Goal: Transaction & Acquisition: Book appointment/travel/reservation

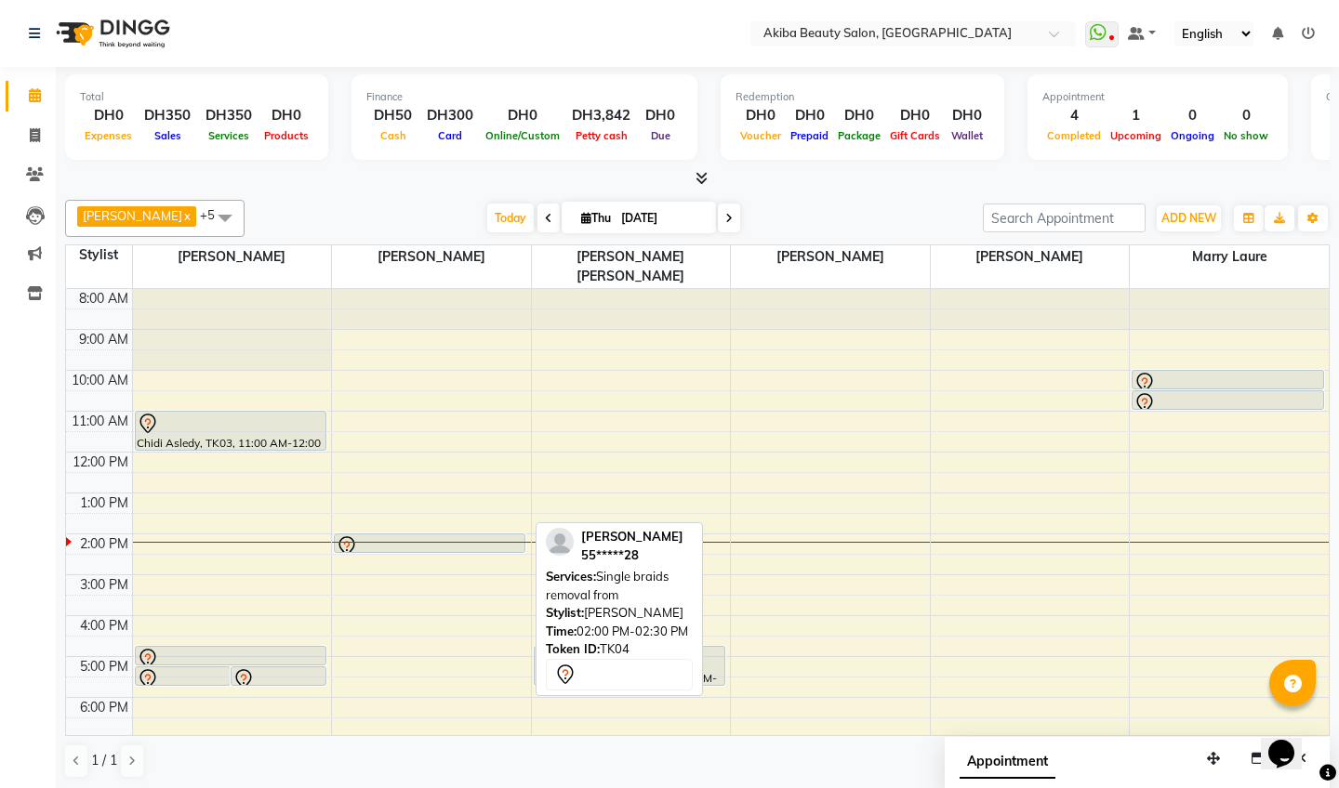
click at [459, 535] on div at bounding box center [430, 546] width 188 height 22
select select "7"
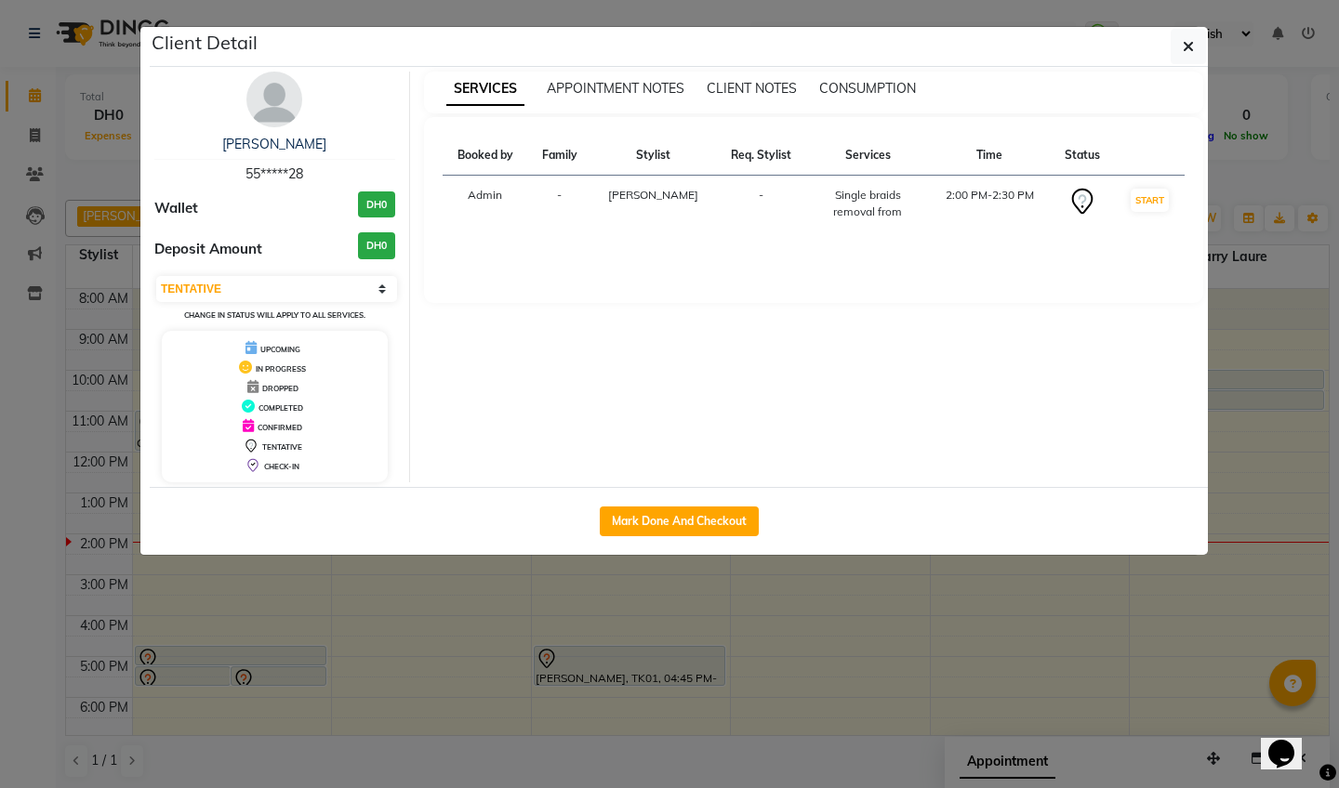
click at [1239, 75] on ngb-modal-window "Client Detail Vanessa 55*****28 Wallet DH0 Deposit Amount DH0 Select IN SERVICE…" at bounding box center [669, 394] width 1339 height 788
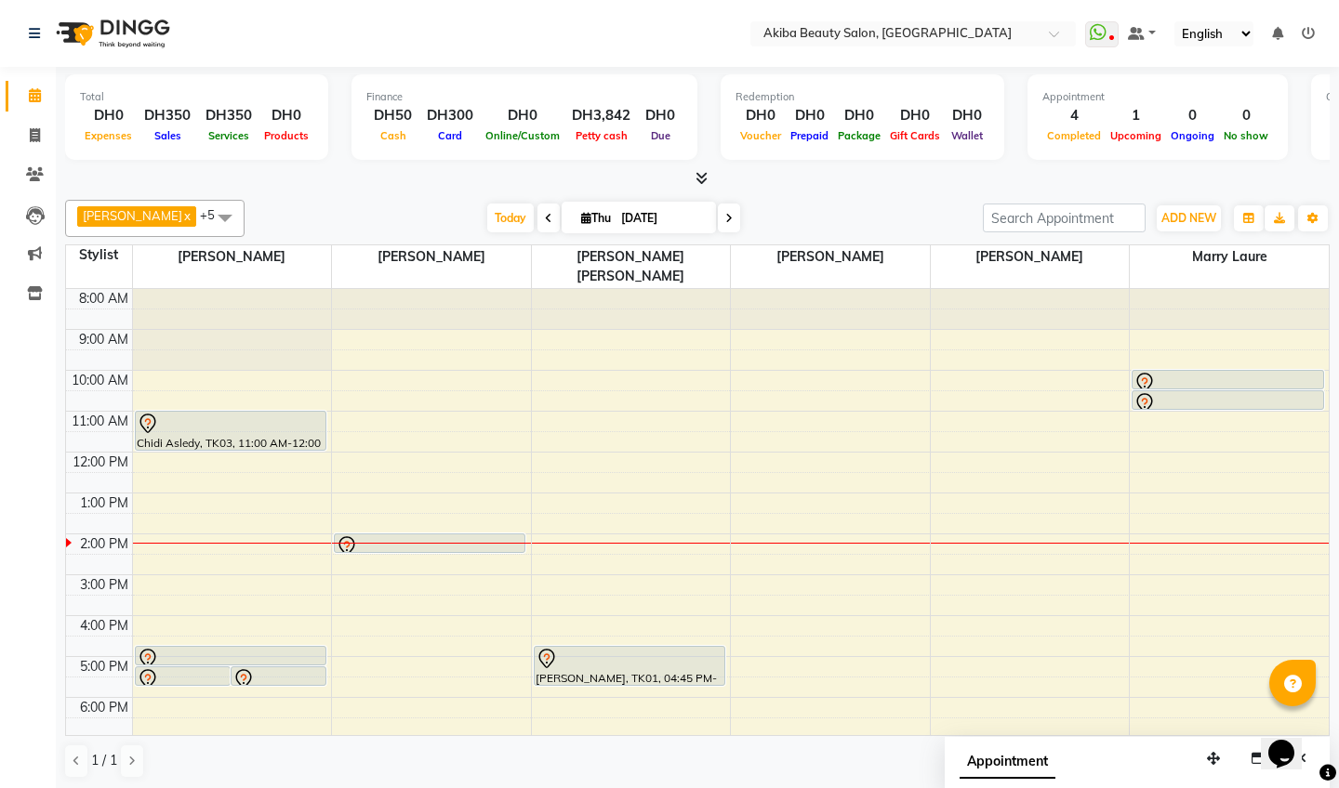
click at [725, 217] on icon at bounding box center [728, 218] width 7 height 11
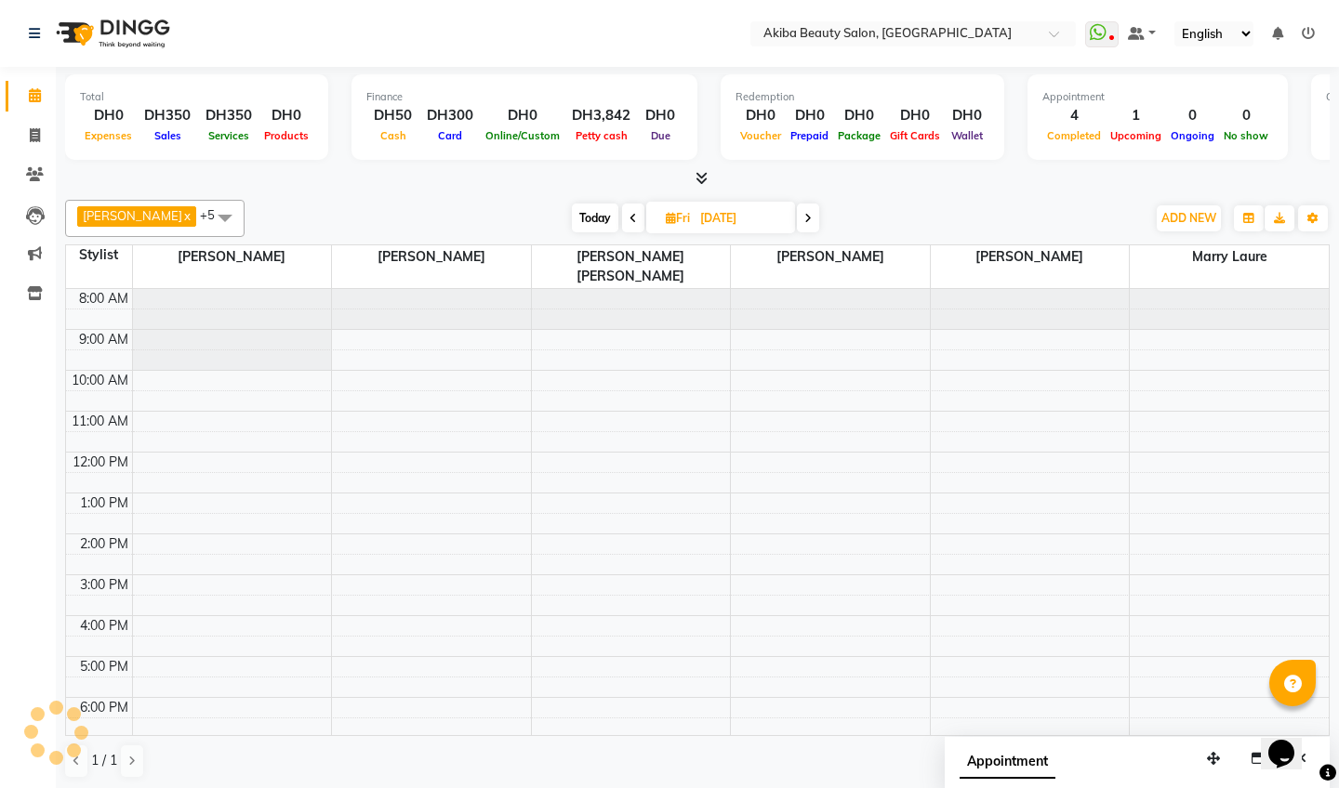
scroll to position [106, 0]
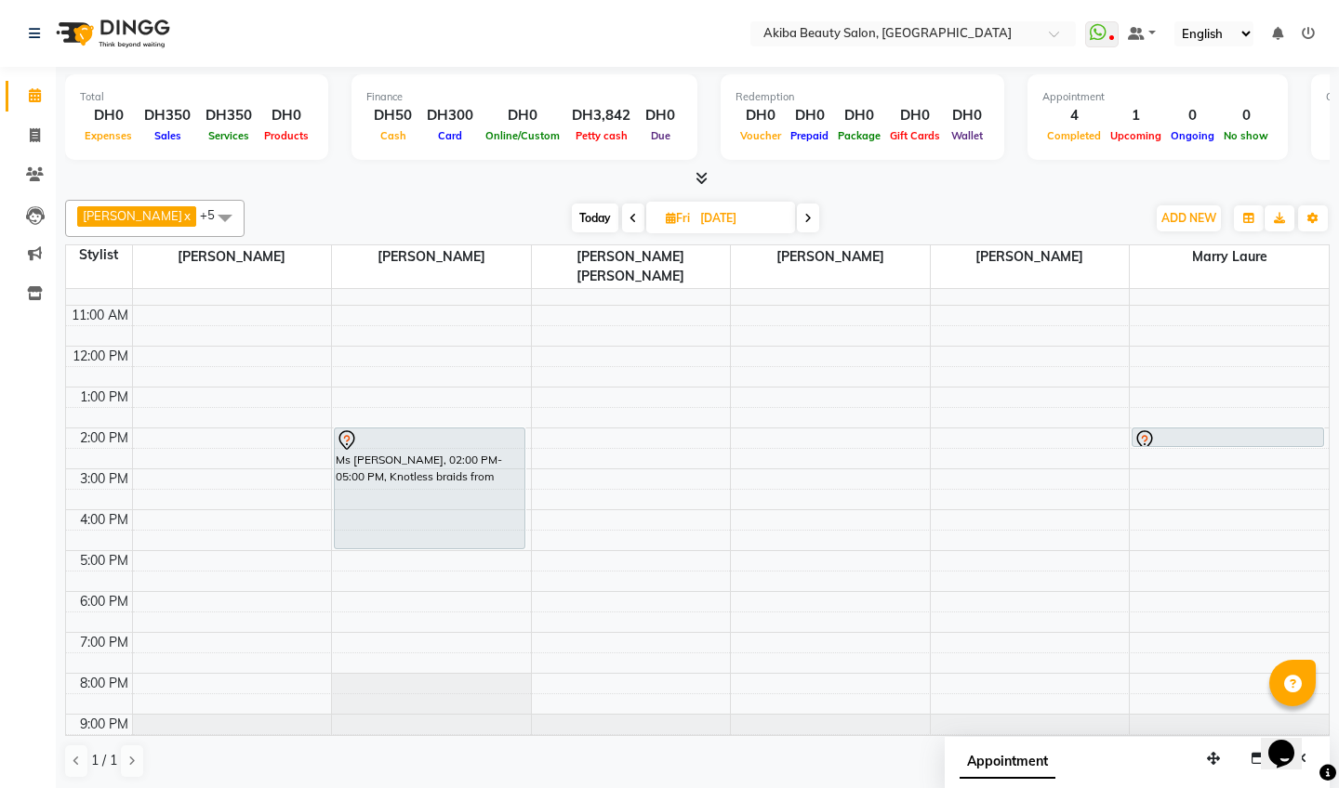
click at [589, 209] on span "Today" at bounding box center [595, 218] width 46 height 29
type input "[DATE]"
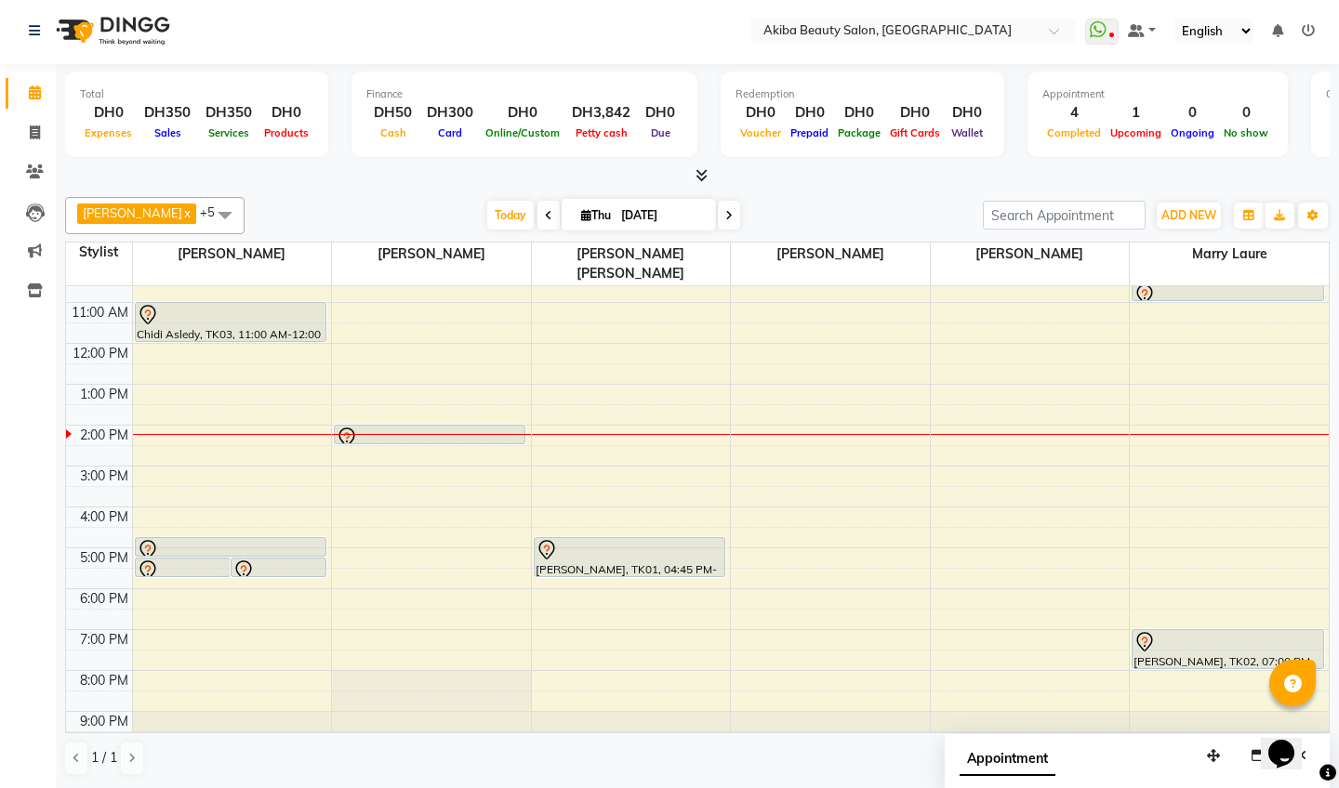
scroll to position [1, 0]
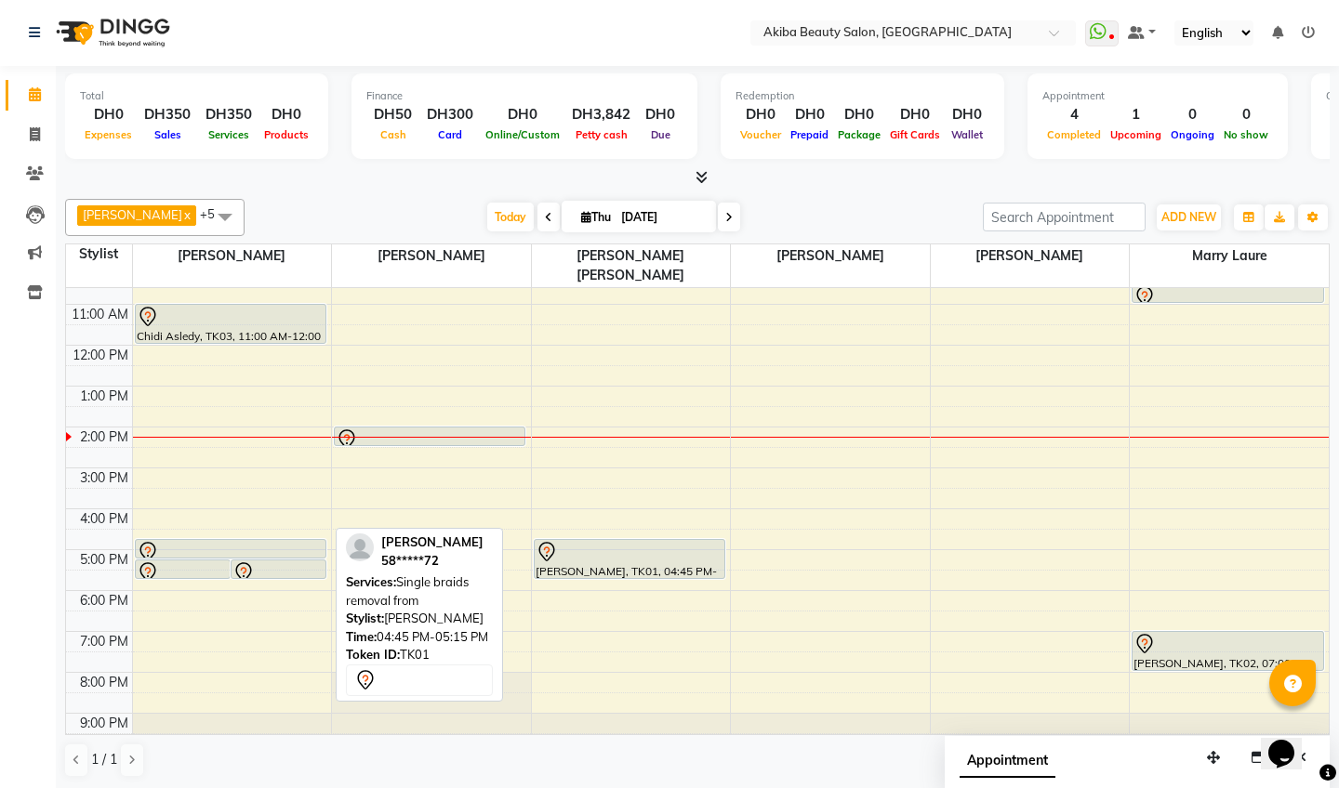
click at [296, 541] on div at bounding box center [231, 552] width 188 height 22
select select "7"
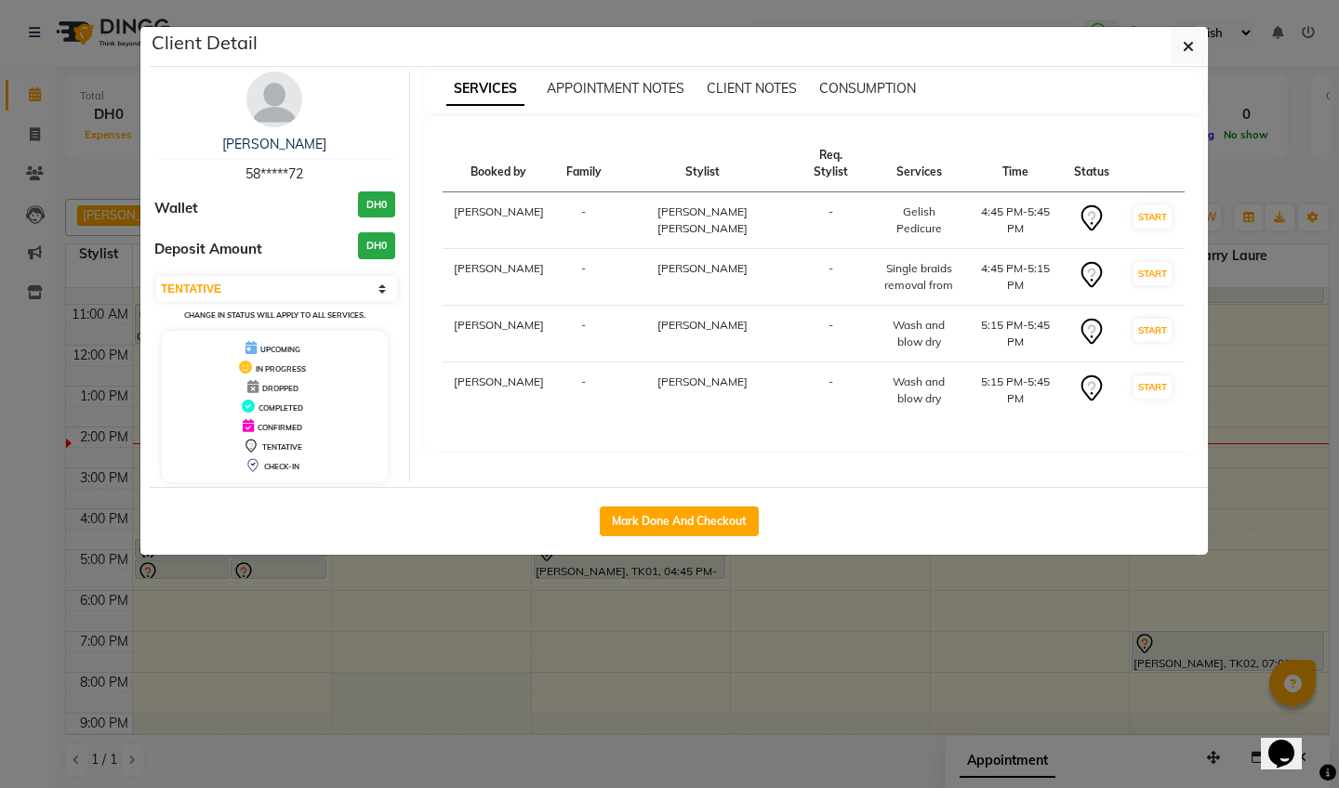
click at [706, 621] on ngb-modal-window "Client Detail [PERSON_NAME] 58*****72 Wallet DH0 Deposit Amount DH0 Select IN S…" at bounding box center [669, 394] width 1339 height 788
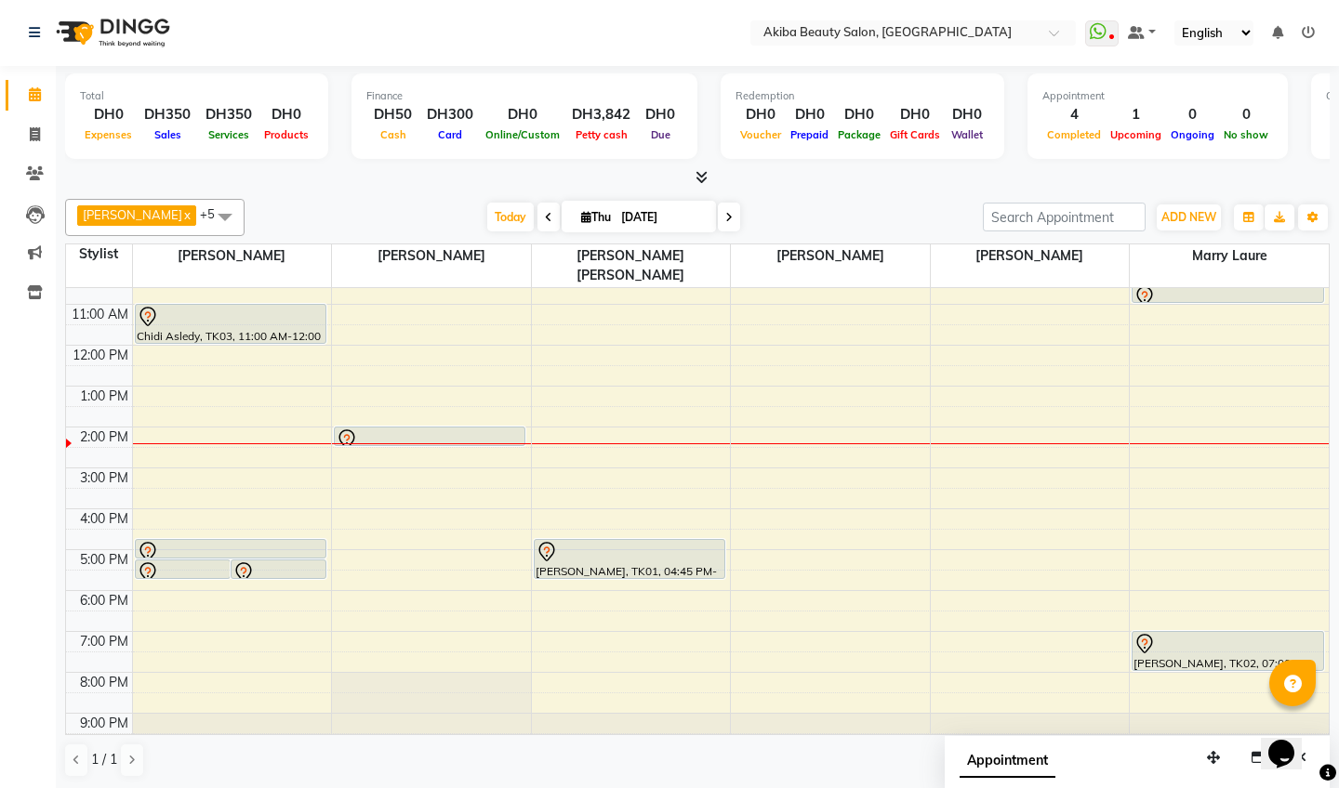
click at [668, 232] on div "[PERSON_NAME] x [PERSON_NAME] x [PERSON_NAME] x [PERSON_NAME] [PERSON_NAME] x […" at bounding box center [697, 217] width 1264 height 37
click at [666, 220] on input "[DATE]" at bounding box center [661, 218] width 93 height 28
select select "9"
select select "2025"
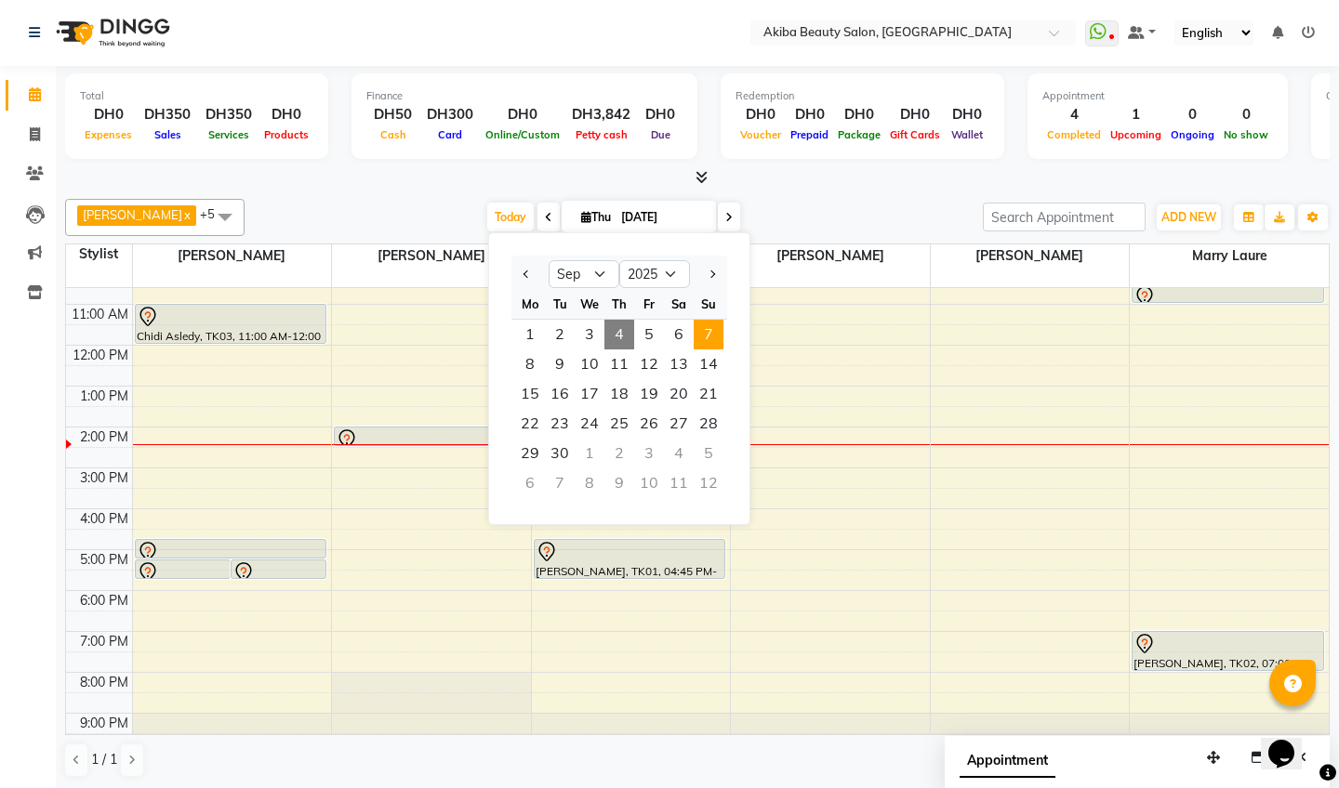
click at [710, 340] on span "7" at bounding box center [709, 335] width 30 height 30
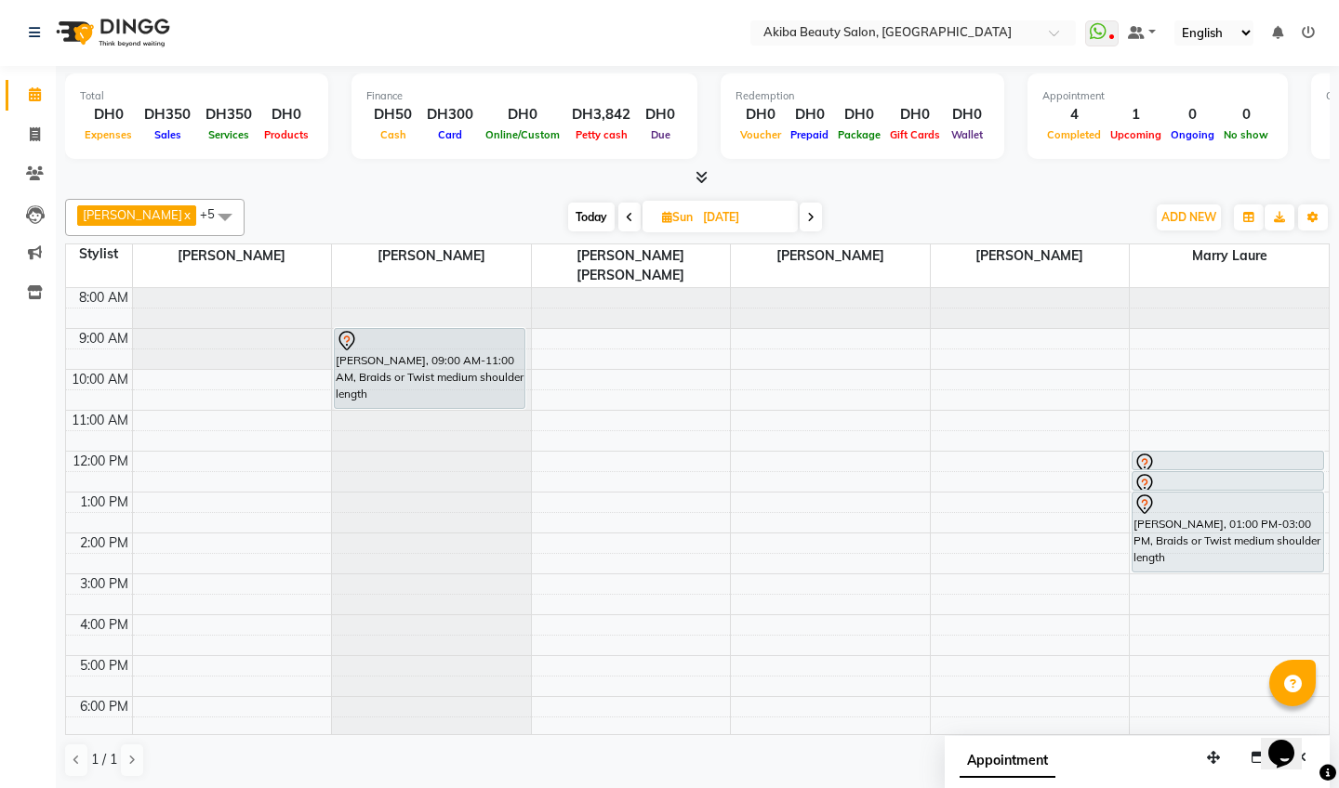
scroll to position [0, 0]
click at [1178, 239] on div "[PERSON_NAME] x [PERSON_NAME] x [PERSON_NAME] x [PERSON_NAME] [PERSON_NAME] x […" at bounding box center [697, 489] width 1264 height 594
click at [588, 214] on span "Today" at bounding box center [591, 217] width 46 height 29
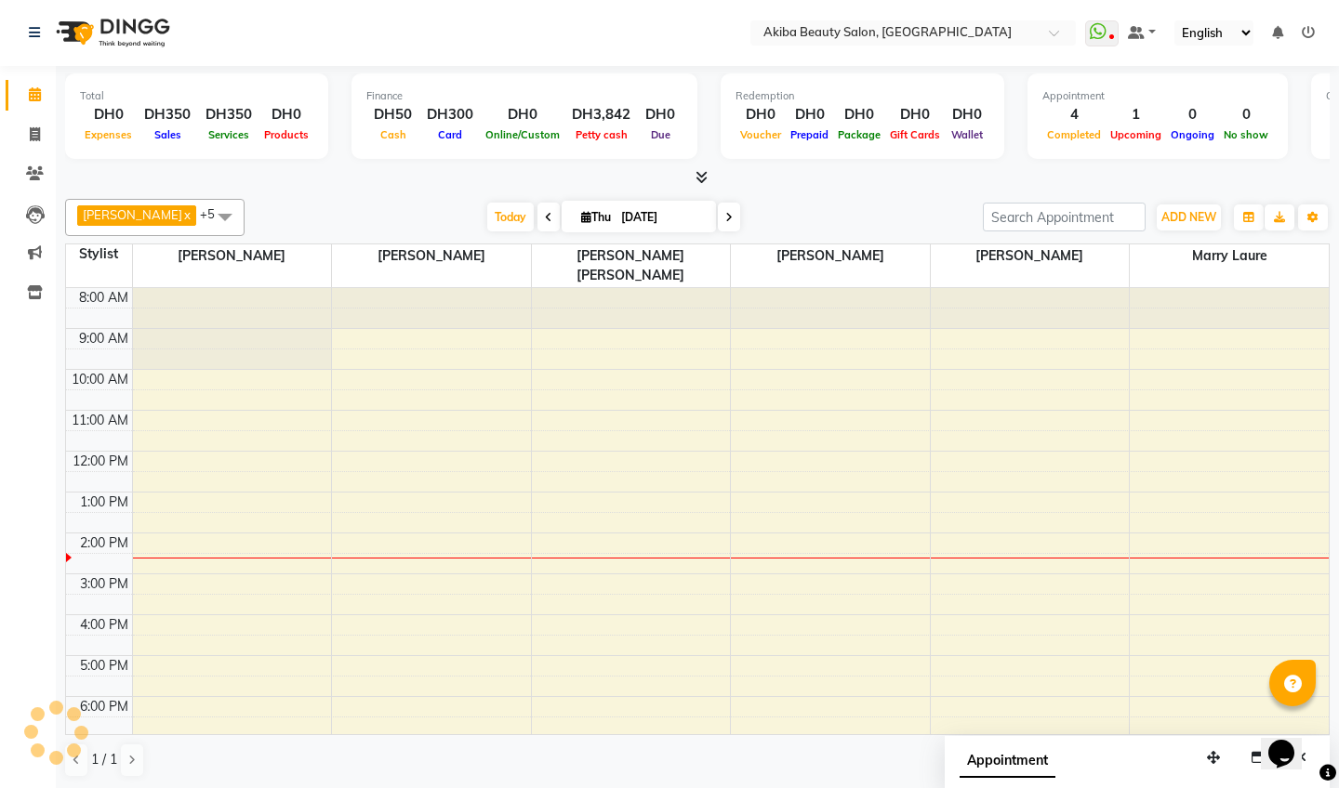
scroll to position [106, 0]
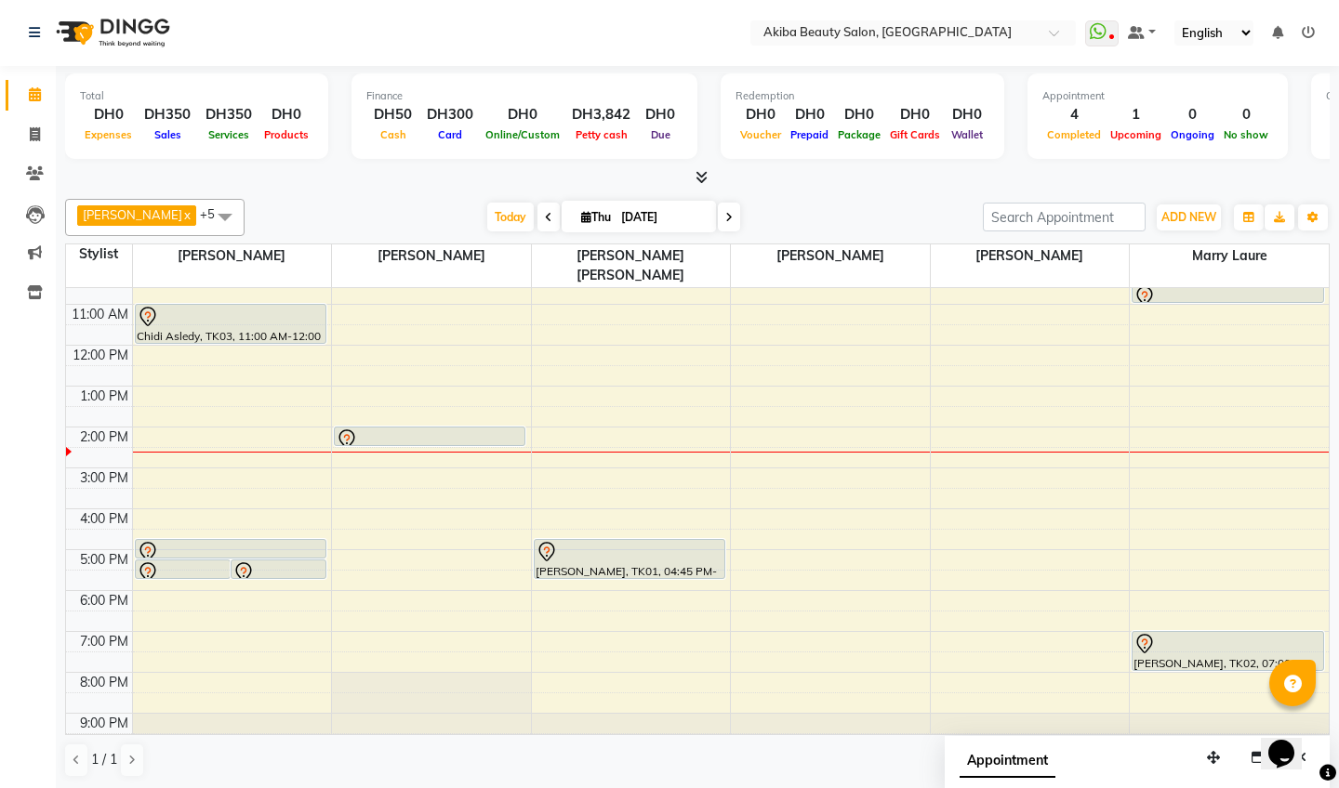
click at [725, 218] on icon at bounding box center [728, 217] width 7 height 11
type input "[DATE]"
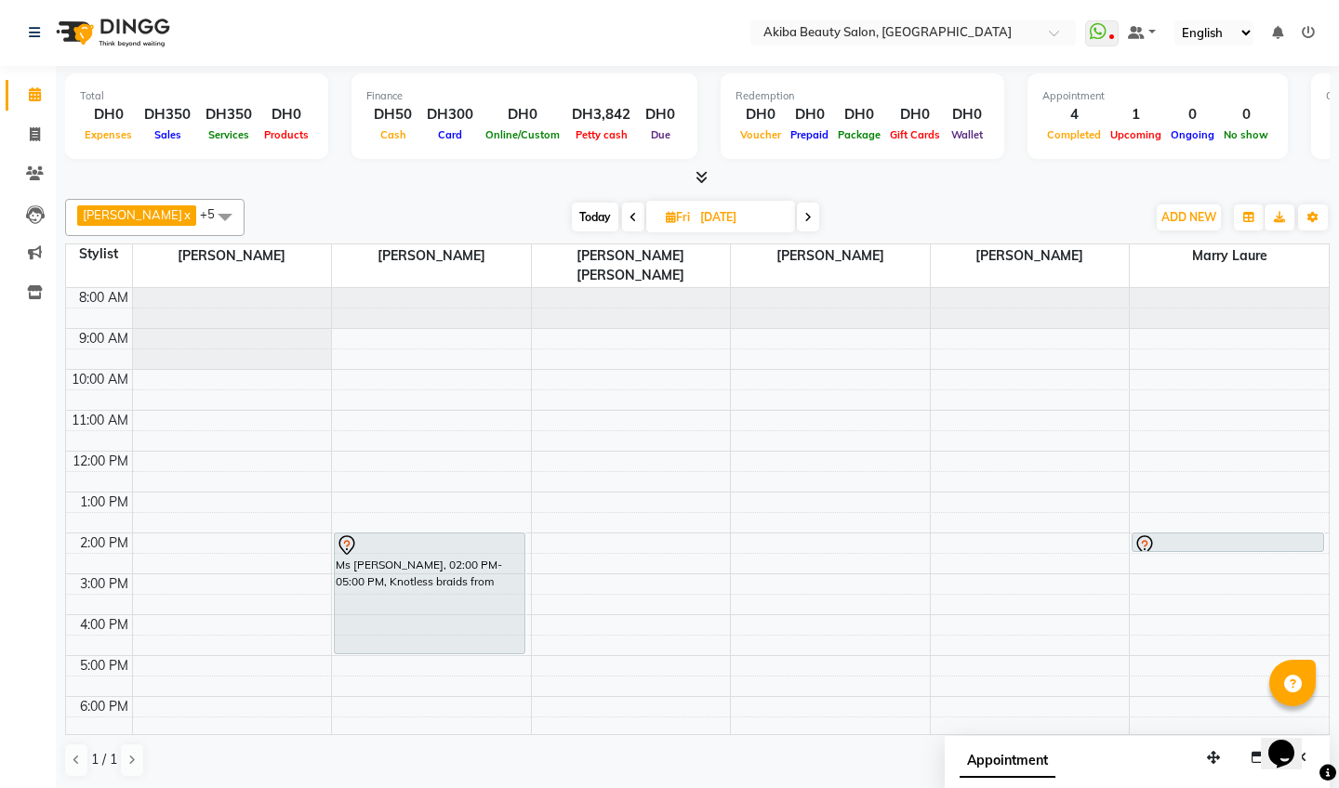
scroll to position [0, 0]
click at [1172, 218] on span "ADD NEW" at bounding box center [1188, 218] width 55 height 14
click at [1116, 247] on button "Add Appointment" at bounding box center [1146, 253] width 147 height 24
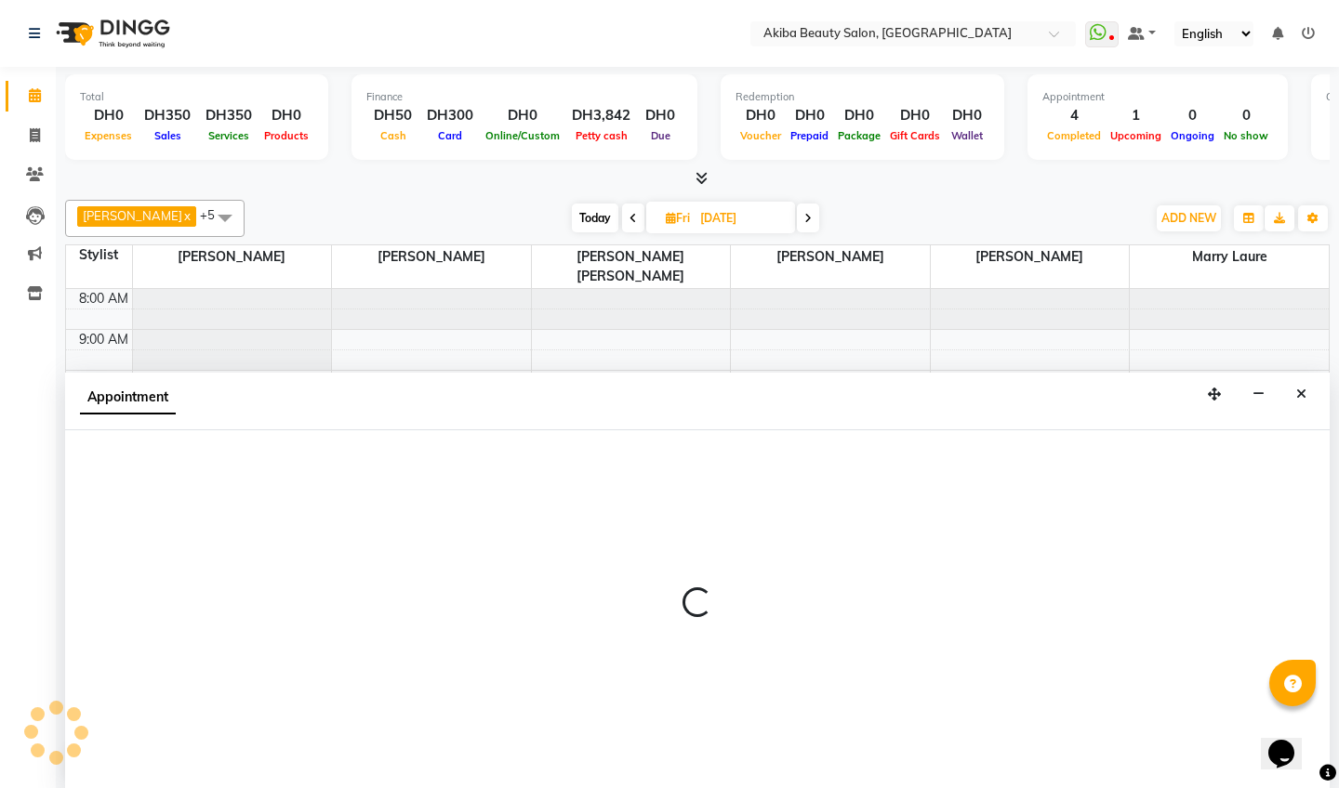
scroll to position [1, 0]
select select "540"
select select "tentative"
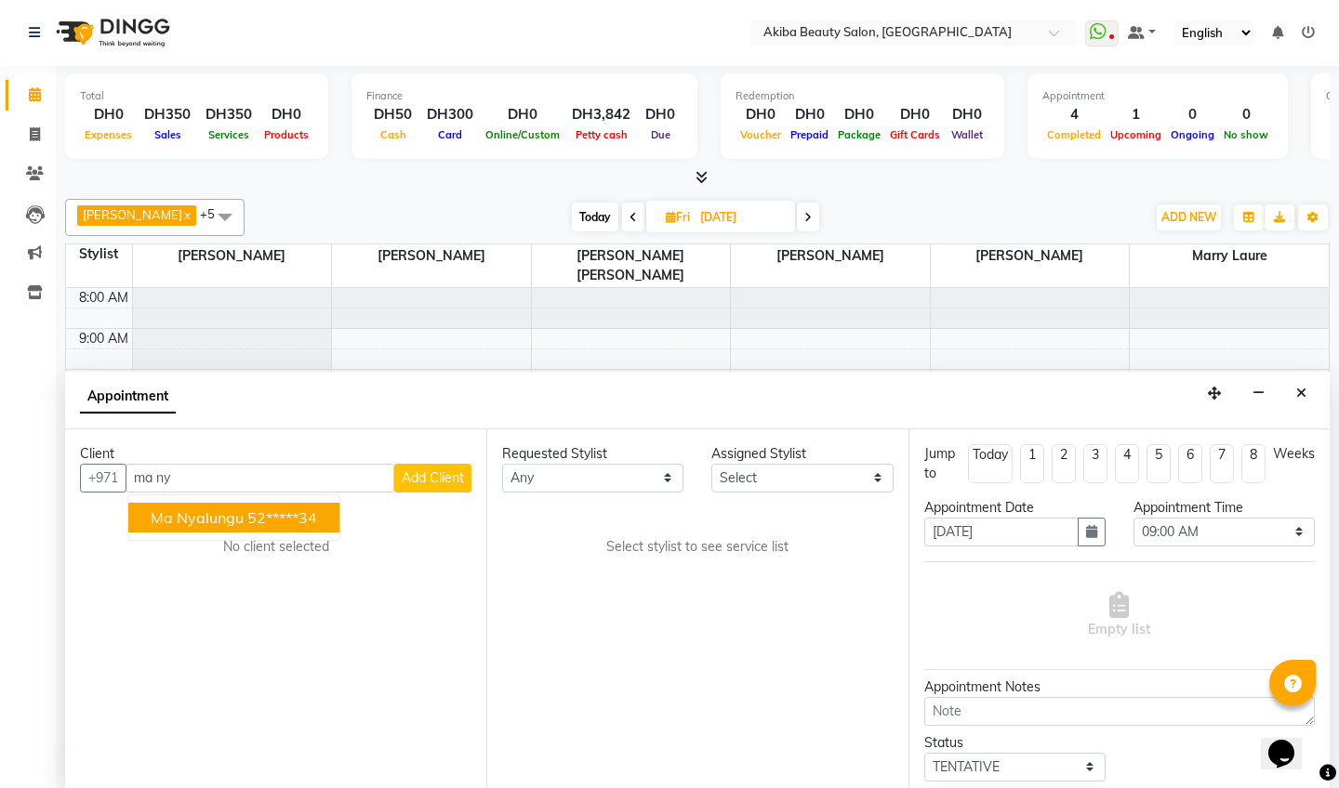
click at [230, 511] on span "ma nyalungu" at bounding box center [197, 518] width 93 height 19
type input "52*****34"
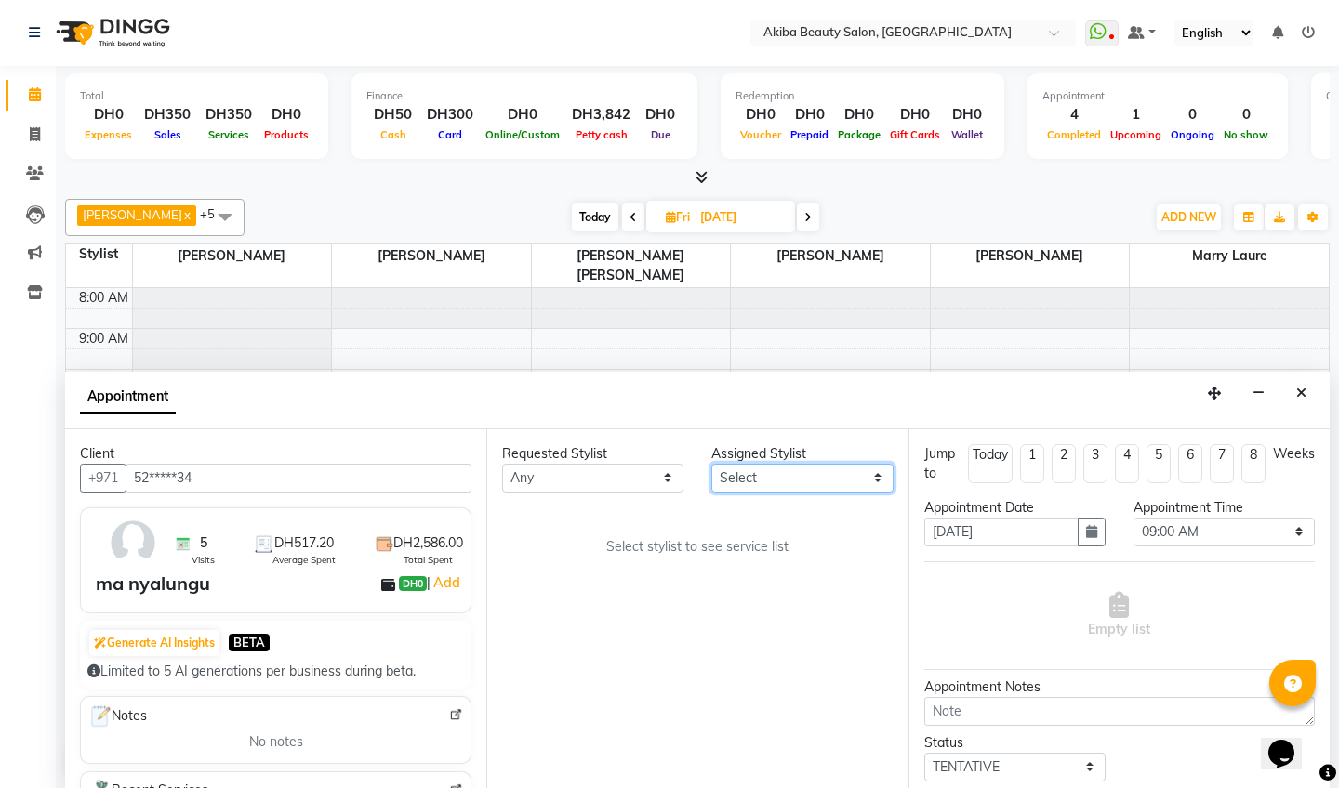
click at [844, 481] on select "Select [PERSON_NAME] [PERSON_NAME] [PERSON_NAME] Marry [PERSON_NAME] [PERSON_NA…" at bounding box center [801, 478] width 181 height 29
select select "57438"
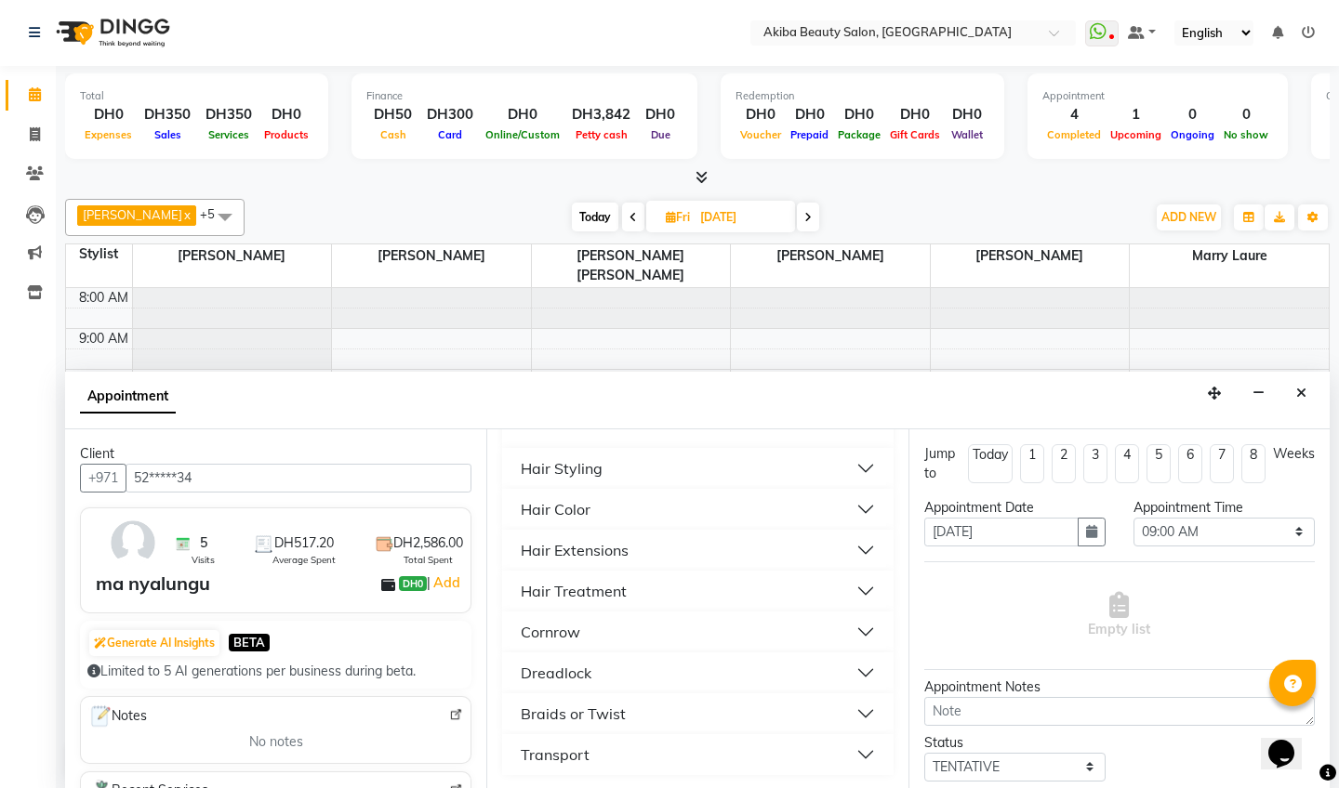
scroll to position [259, 0]
click at [659, 559] on button "Hair Extensions" at bounding box center [697, 550] width 376 height 33
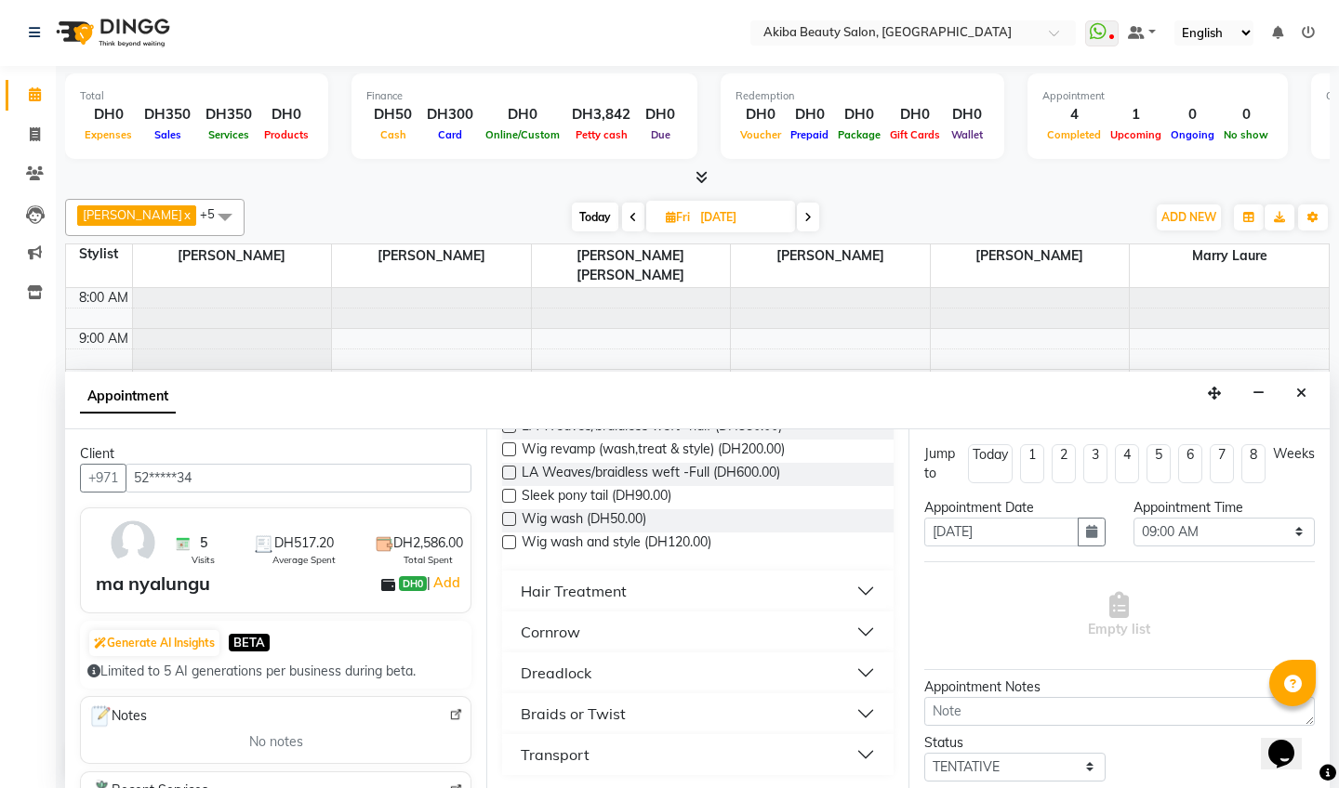
scroll to position [568, 0]
click at [601, 711] on div "Braids or Twist" at bounding box center [573, 714] width 105 height 22
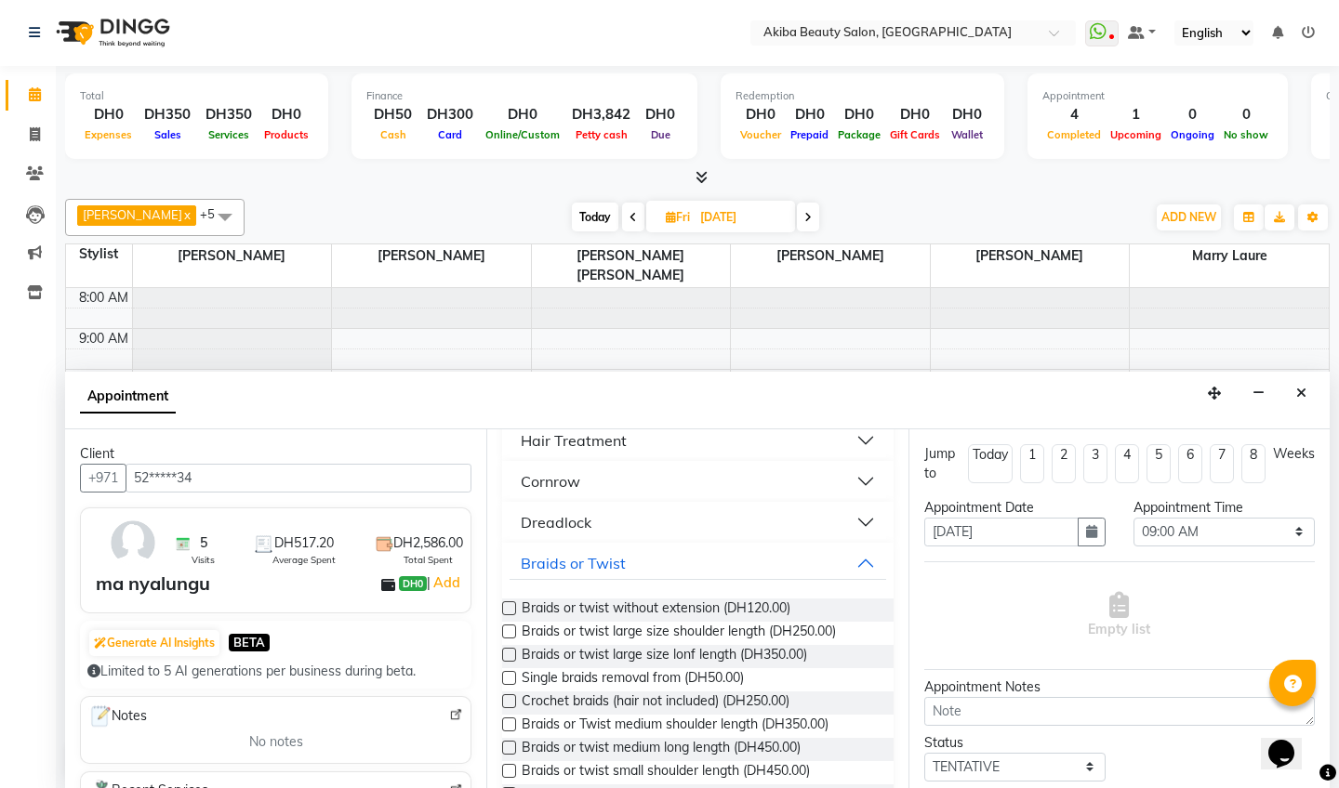
scroll to position [740, 0]
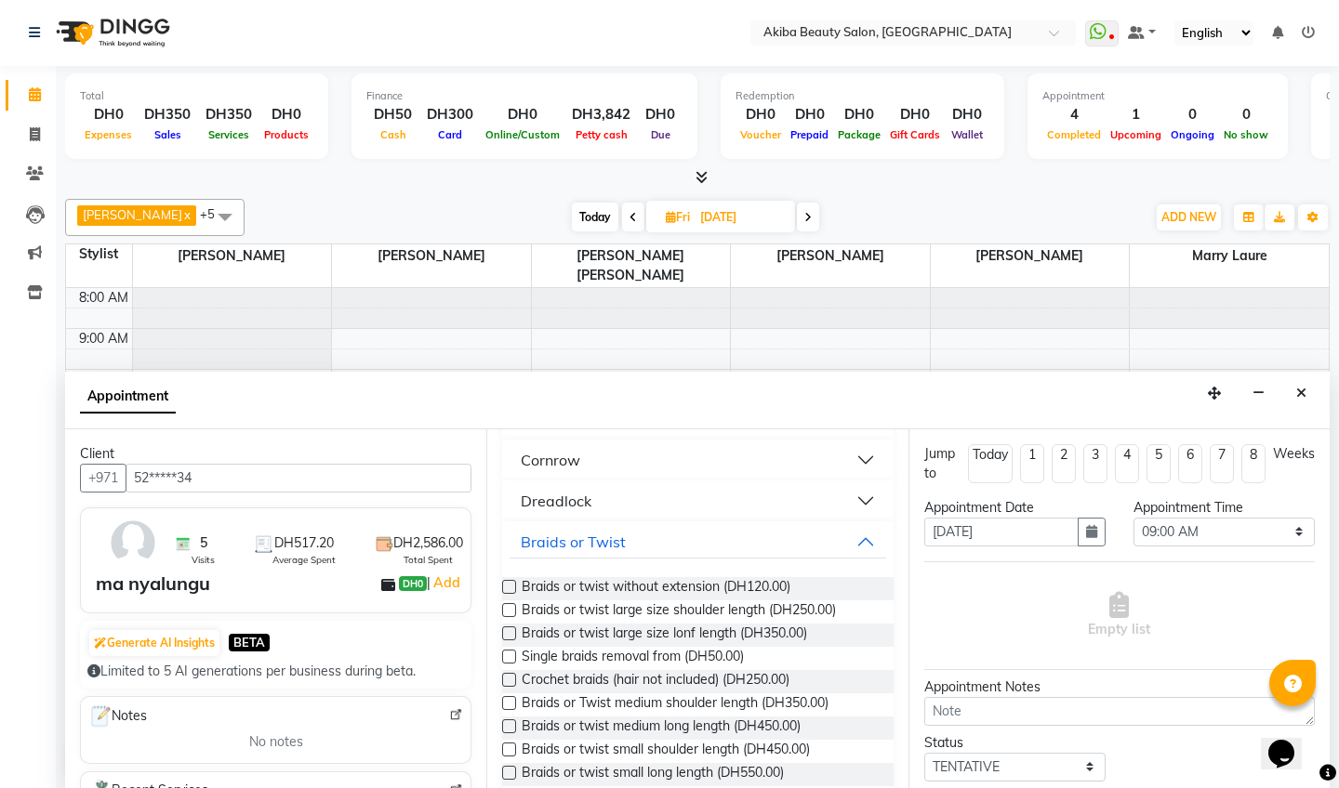
click at [505, 652] on label at bounding box center [509, 657] width 14 height 14
click at [505, 653] on input "checkbox" at bounding box center [508, 659] width 12 height 12
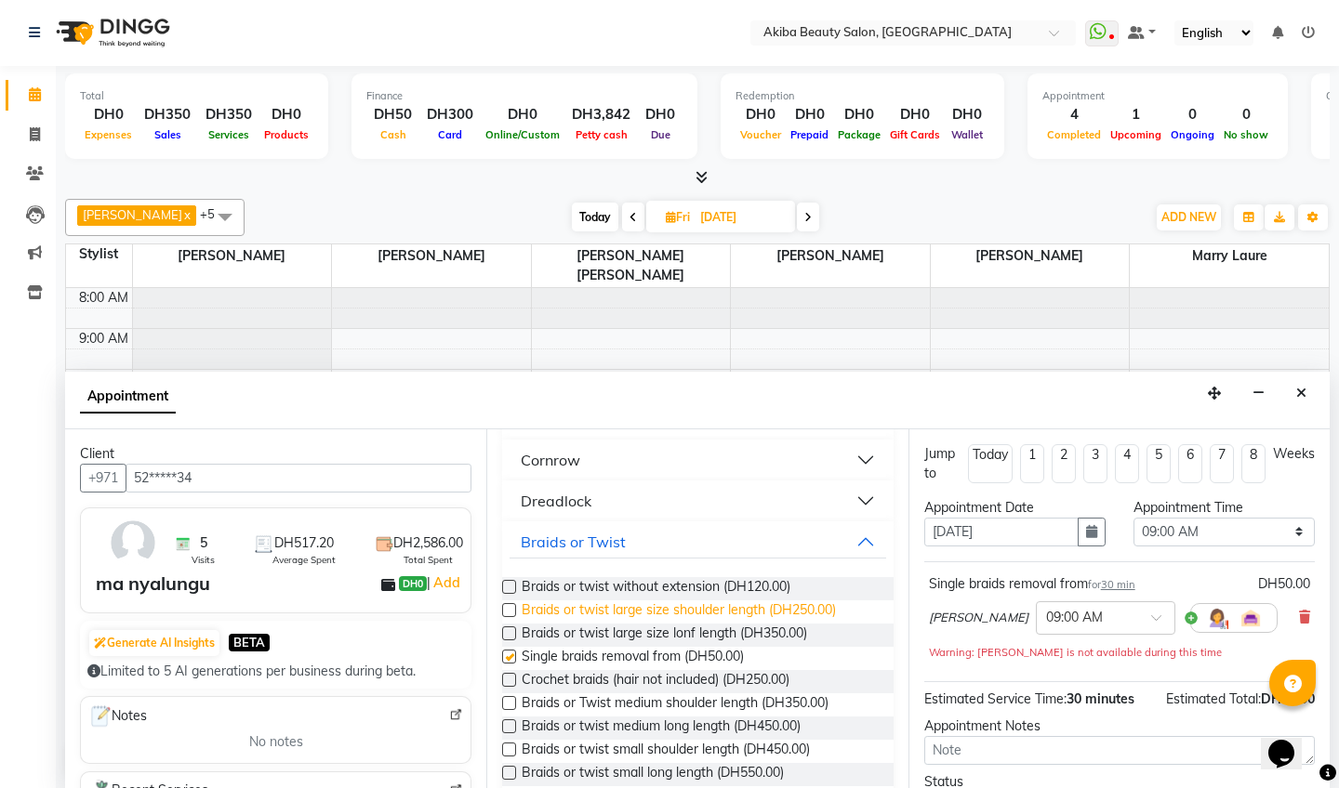
checkbox input "false"
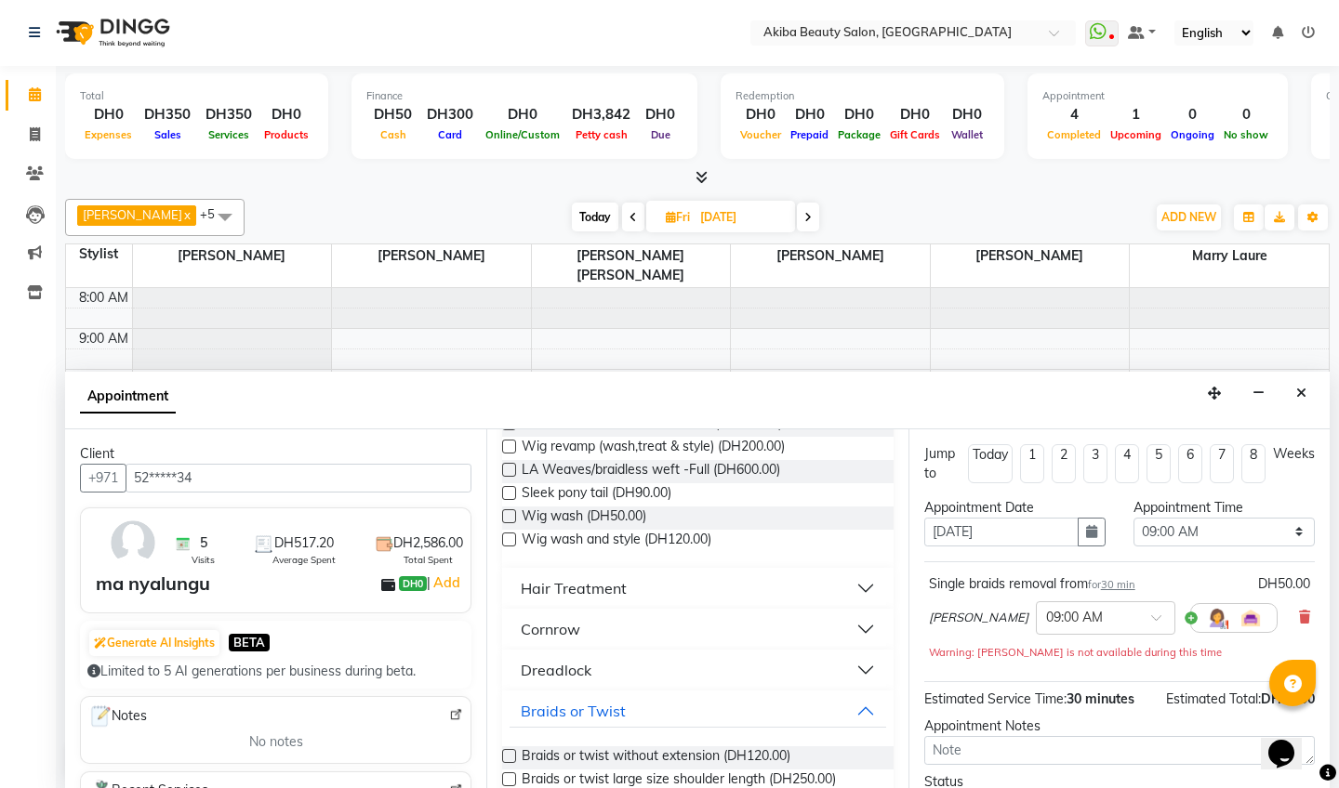
scroll to position [572, 0]
click at [593, 584] on div "Hair Treatment" at bounding box center [574, 587] width 106 height 22
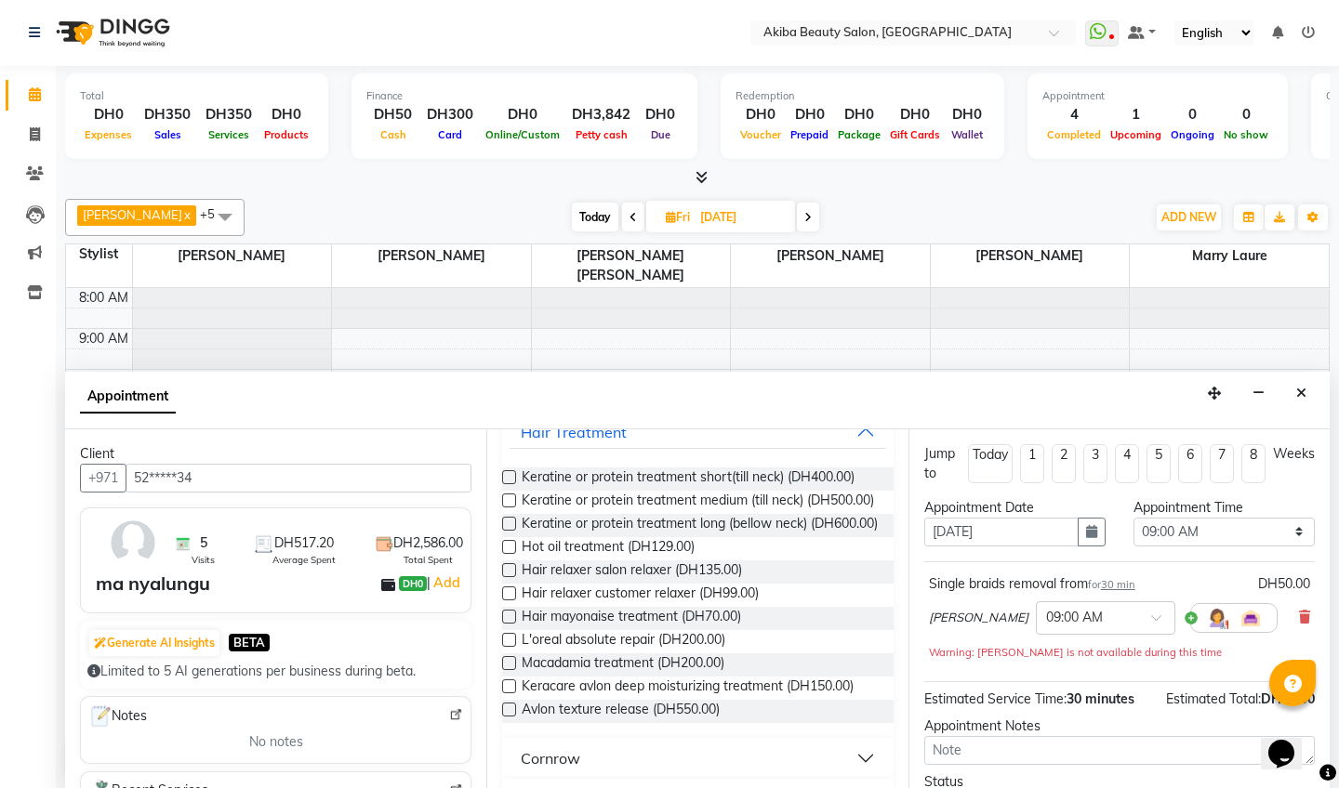
scroll to position [733, 0]
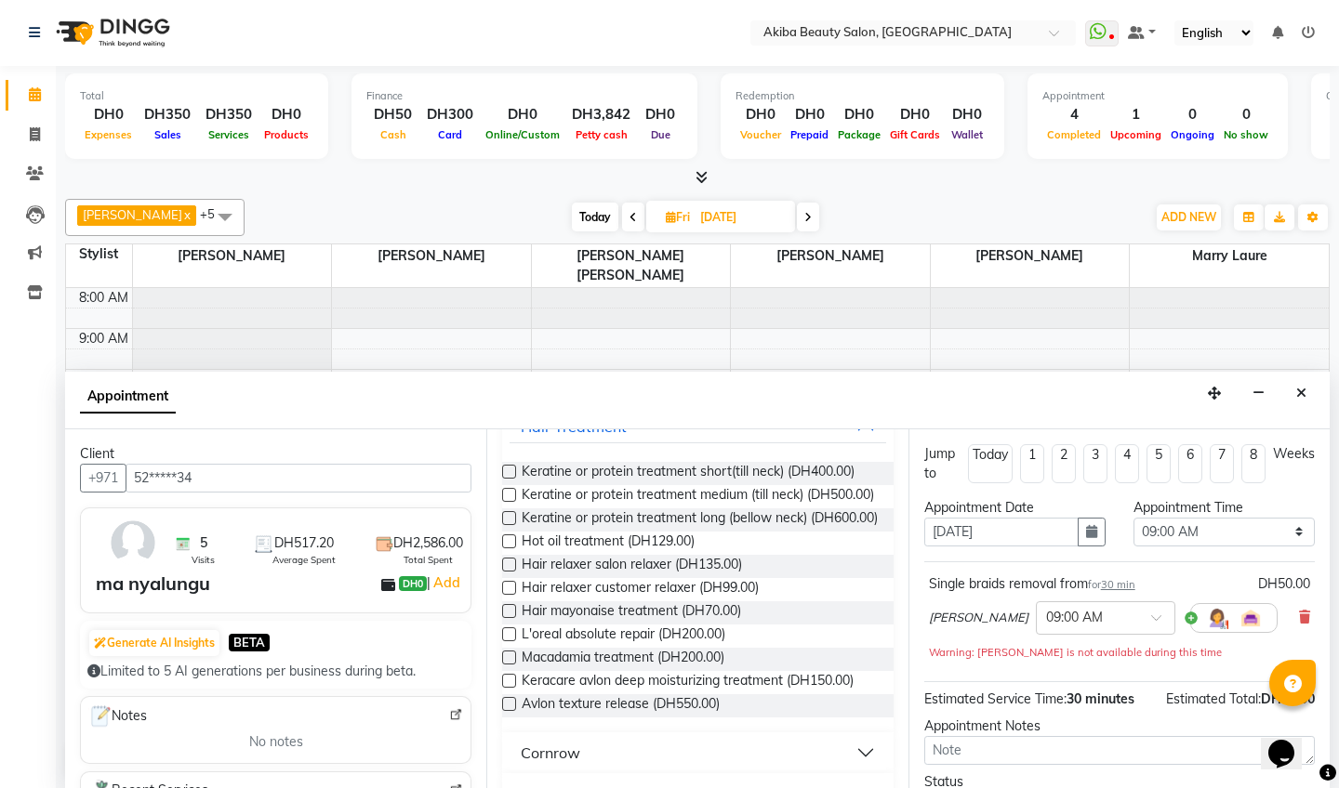
click at [513, 572] on label at bounding box center [509, 565] width 14 height 14
click at [513, 573] on input "checkbox" at bounding box center [508, 567] width 12 height 12
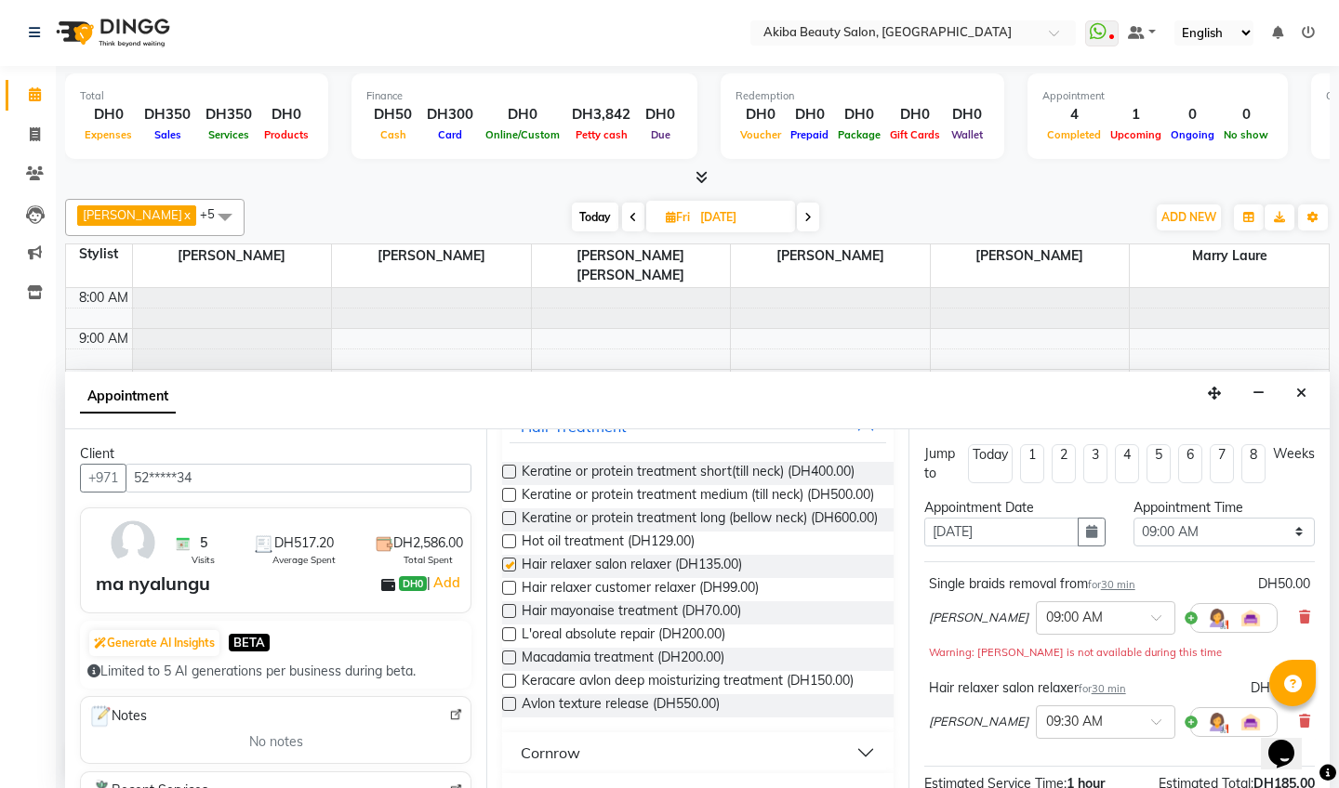
checkbox input "false"
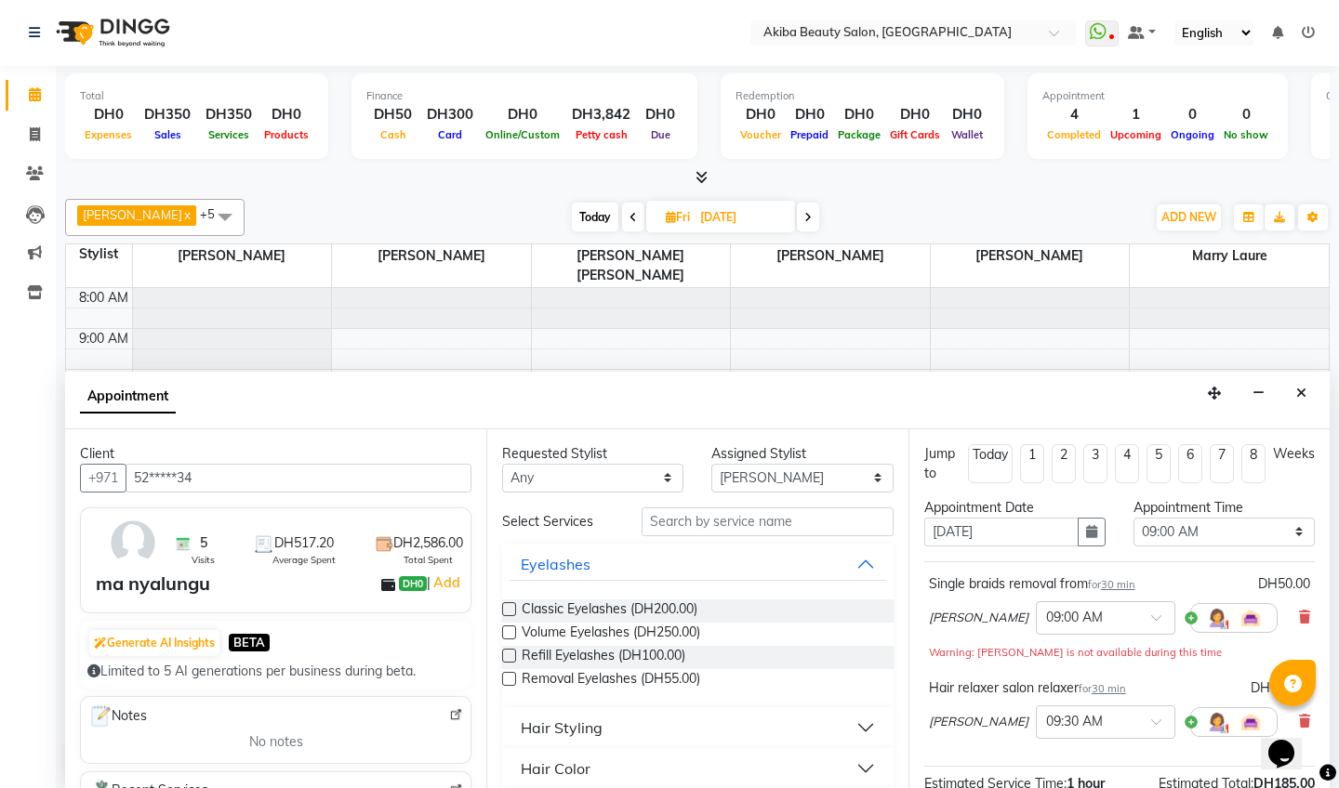
scroll to position [0, 0]
click at [513, 630] on label at bounding box center [509, 633] width 14 height 14
click at [513, 630] on input "checkbox" at bounding box center [508, 634] width 12 height 12
checkbox input "false"
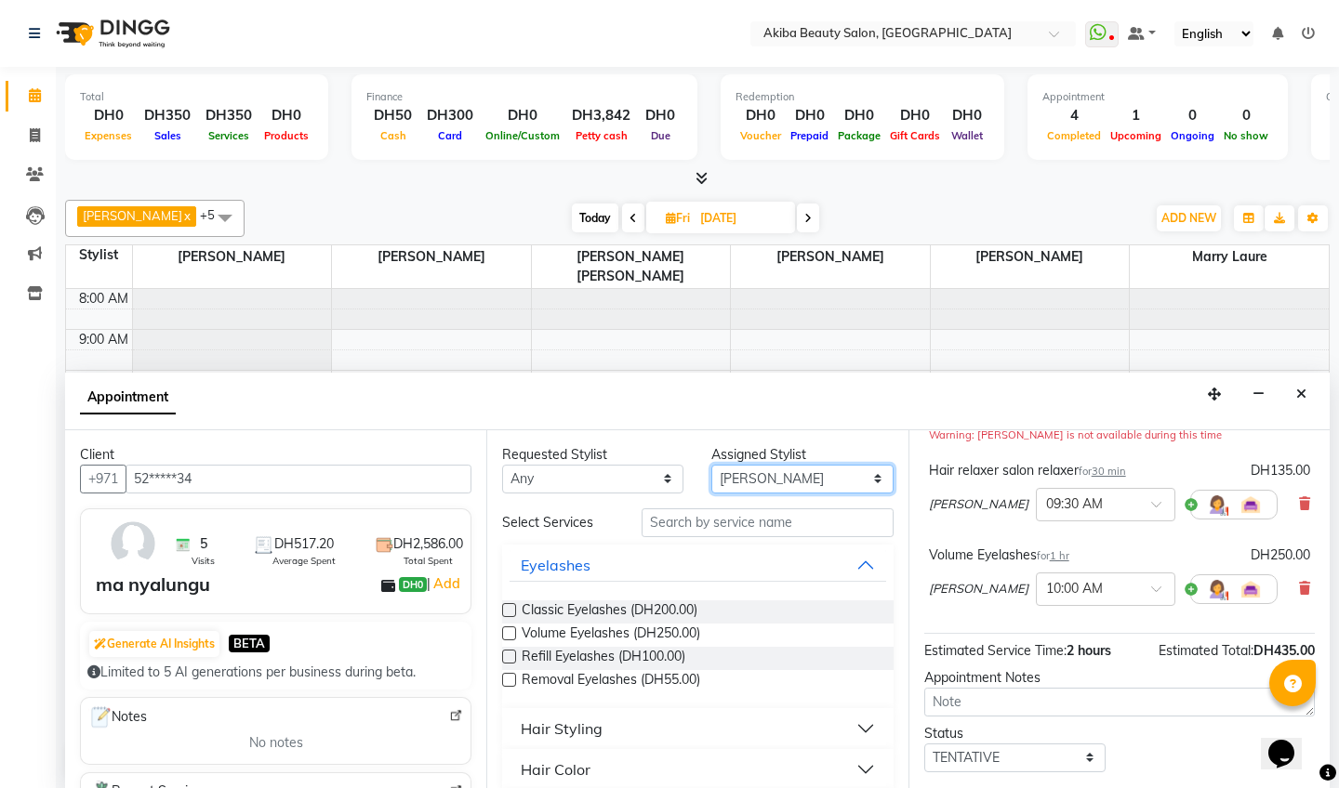
click at [800, 482] on select "Select [PERSON_NAME] [PERSON_NAME] [PERSON_NAME] Marry [PERSON_NAME] [PERSON_NA…" at bounding box center [801, 479] width 181 height 29
select select "78499"
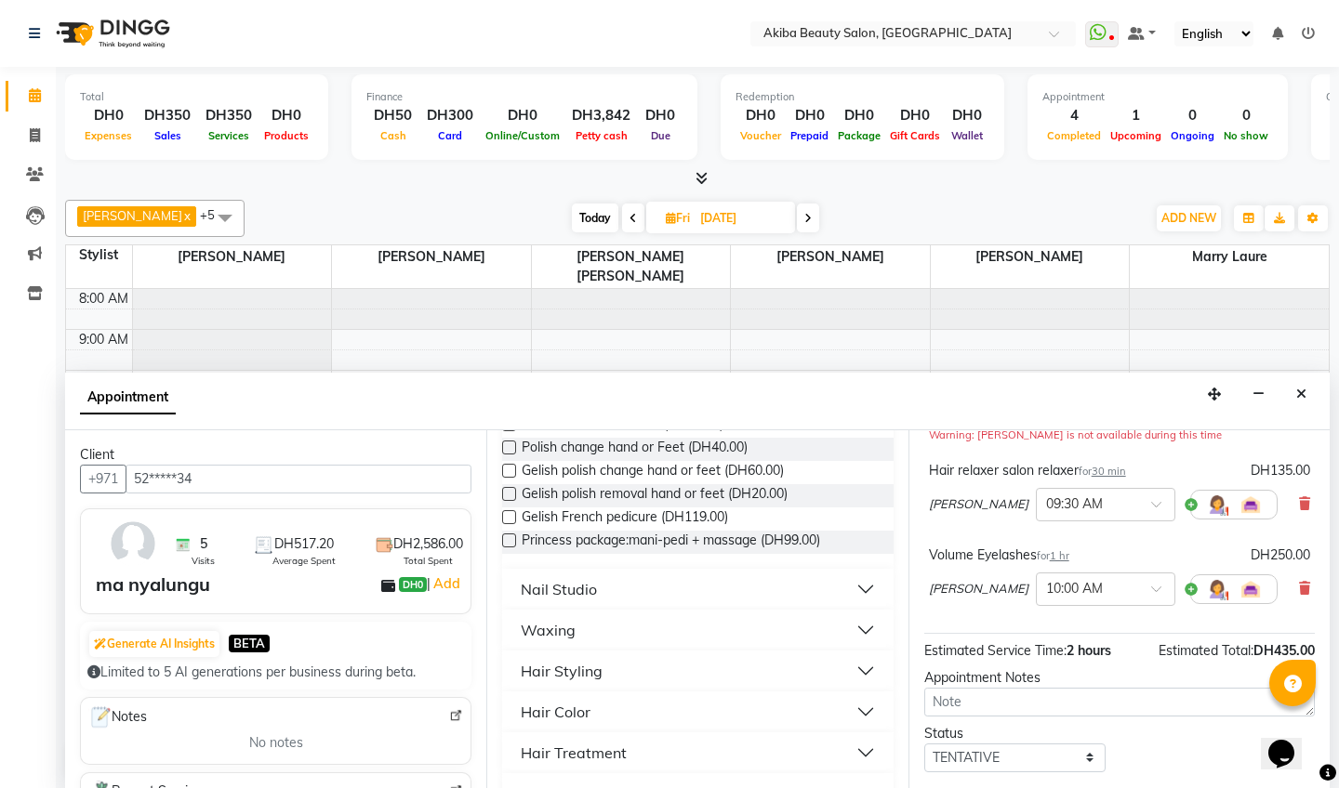
scroll to position [393, 0]
click at [653, 594] on button "Nail Studio" at bounding box center [697, 591] width 376 height 33
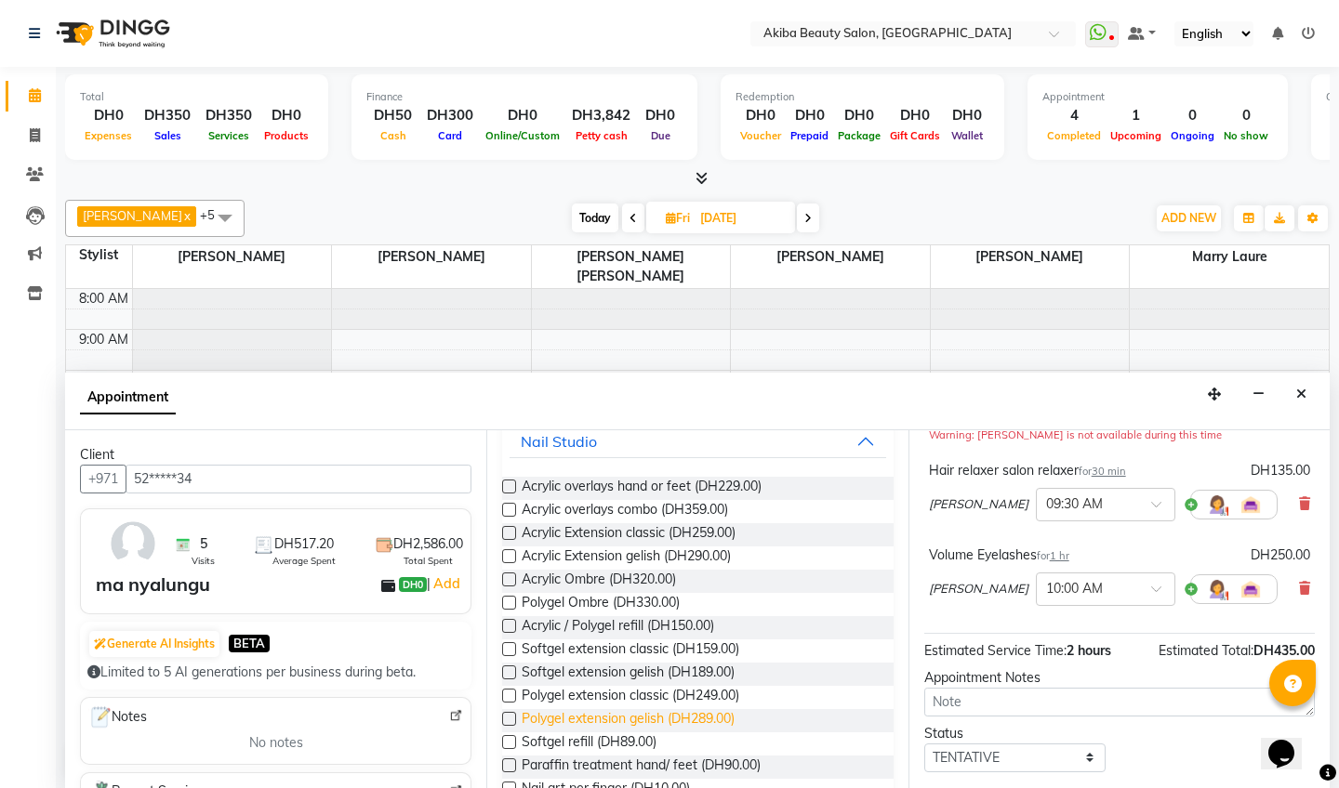
scroll to position [542, 0]
click at [510, 625] on label at bounding box center [509, 627] width 14 height 14
click at [510, 625] on input "checkbox" at bounding box center [508, 629] width 12 height 12
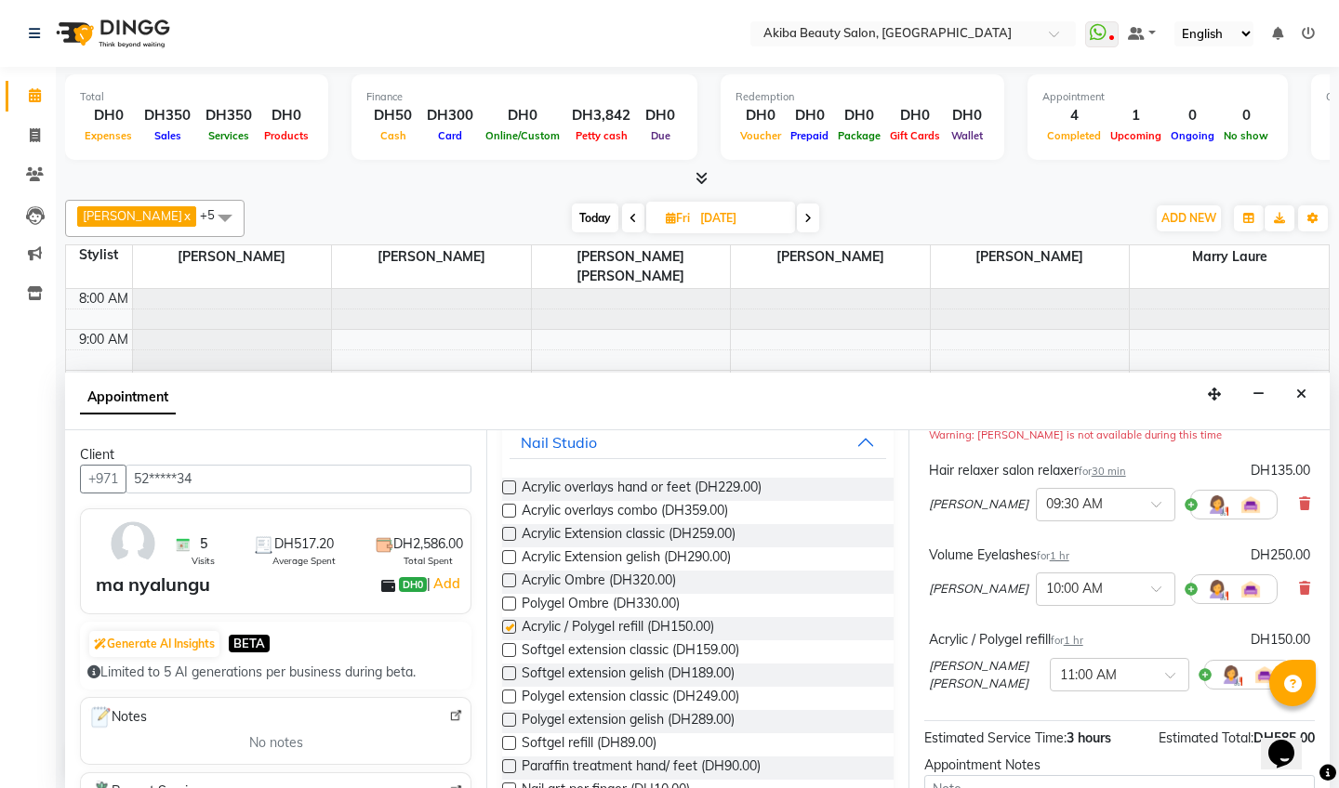
checkbox input "false"
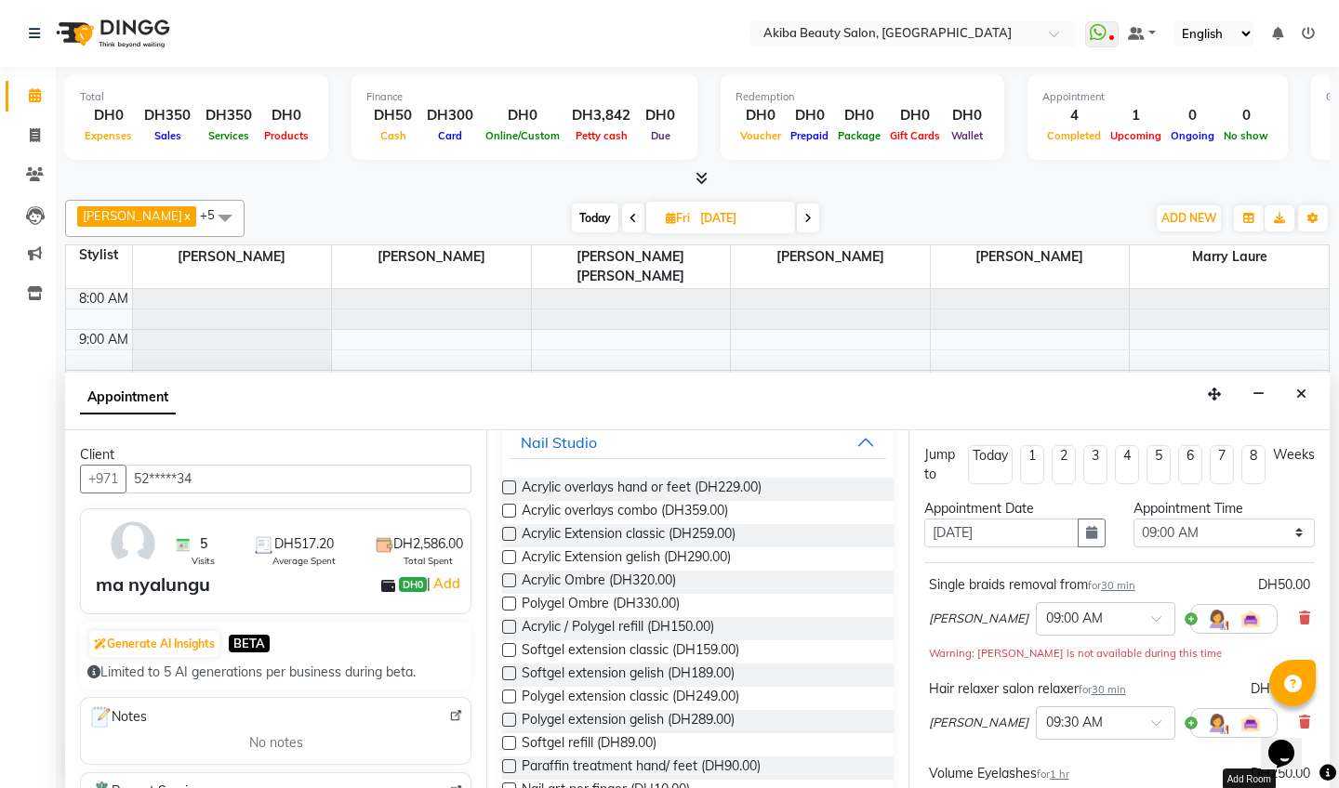
scroll to position [0, 0]
click at [1226, 528] on select "Select 09:00 AM 09:15 AM 09:30 AM 09:45 AM 10:00 AM 10:15 AM 10:30 AM 10:45 AM …" at bounding box center [1223, 533] width 181 height 29
select select "660"
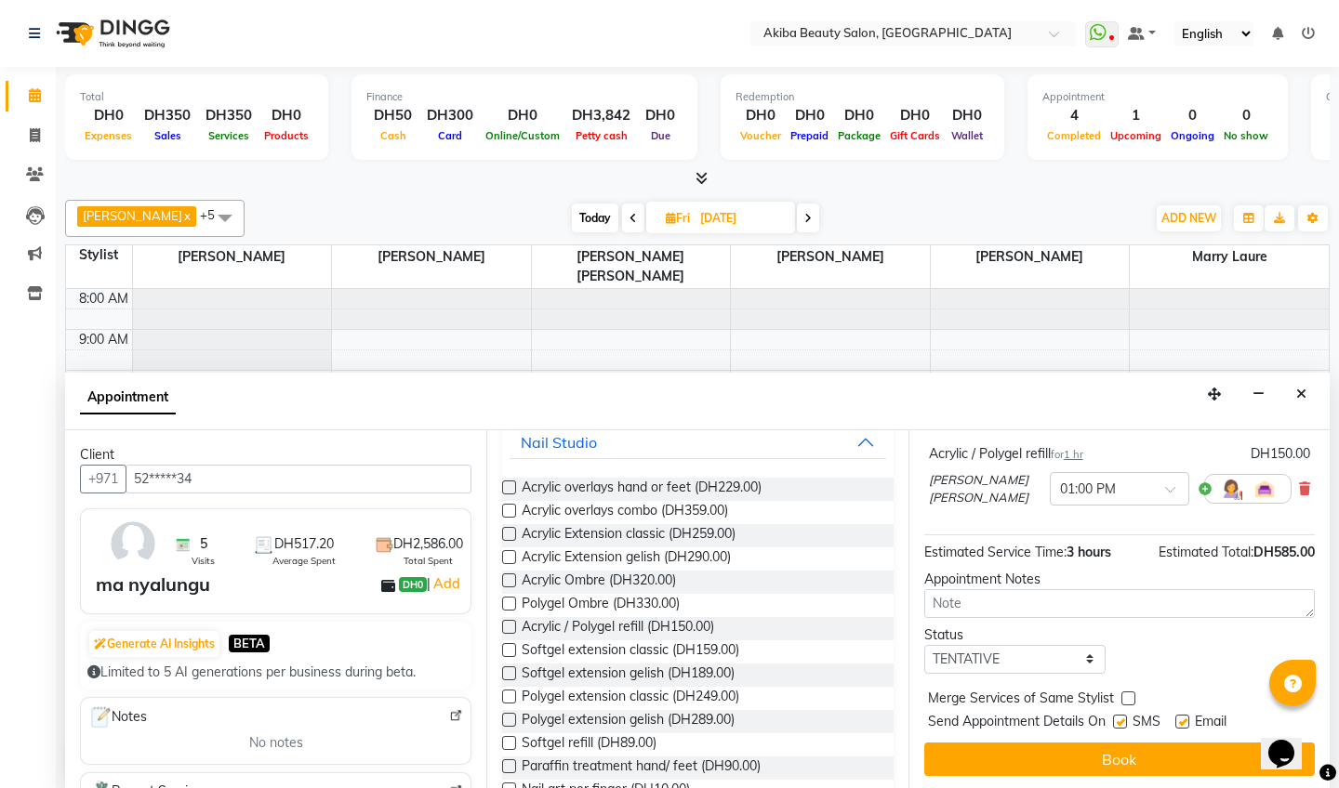
scroll to position [384, 0]
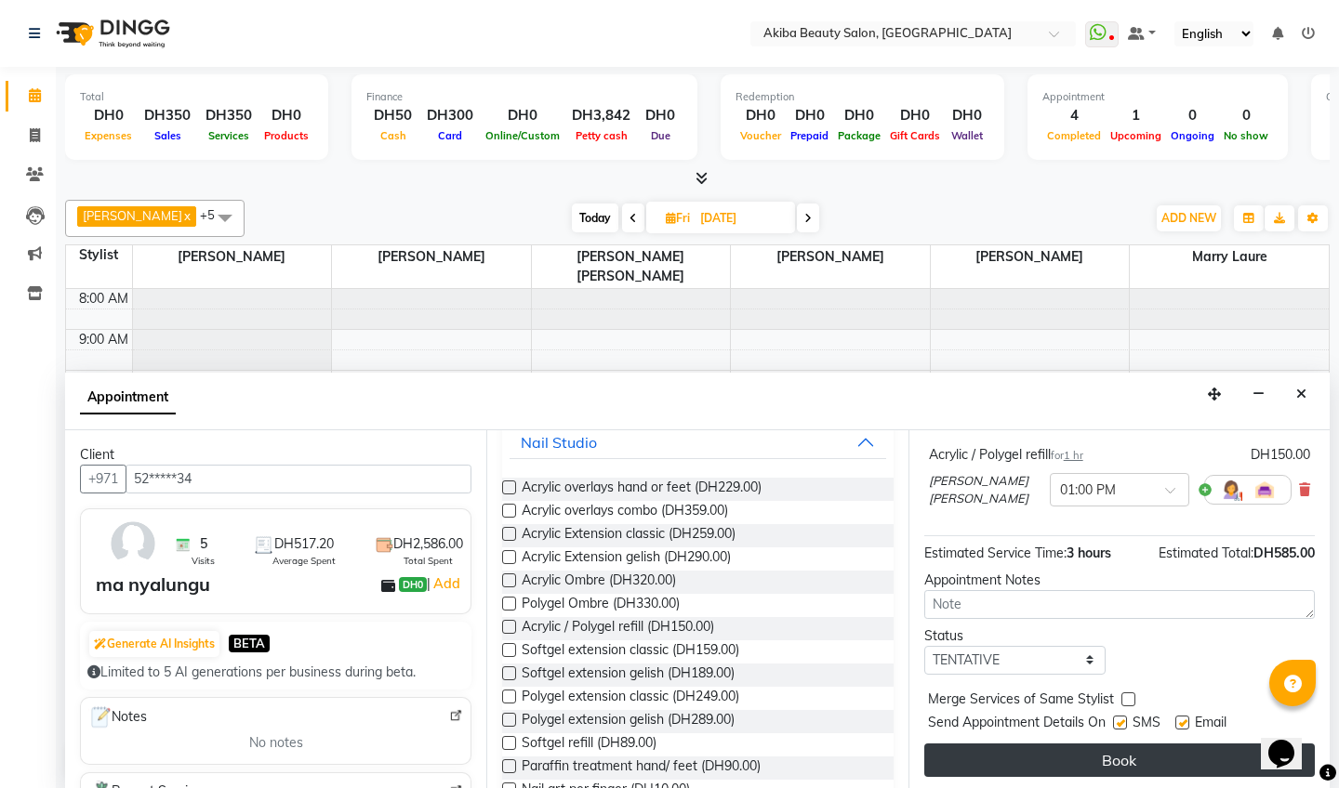
click at [1133, 757] on button "Book" at bounding box center [1119, 760] width 390 height 33
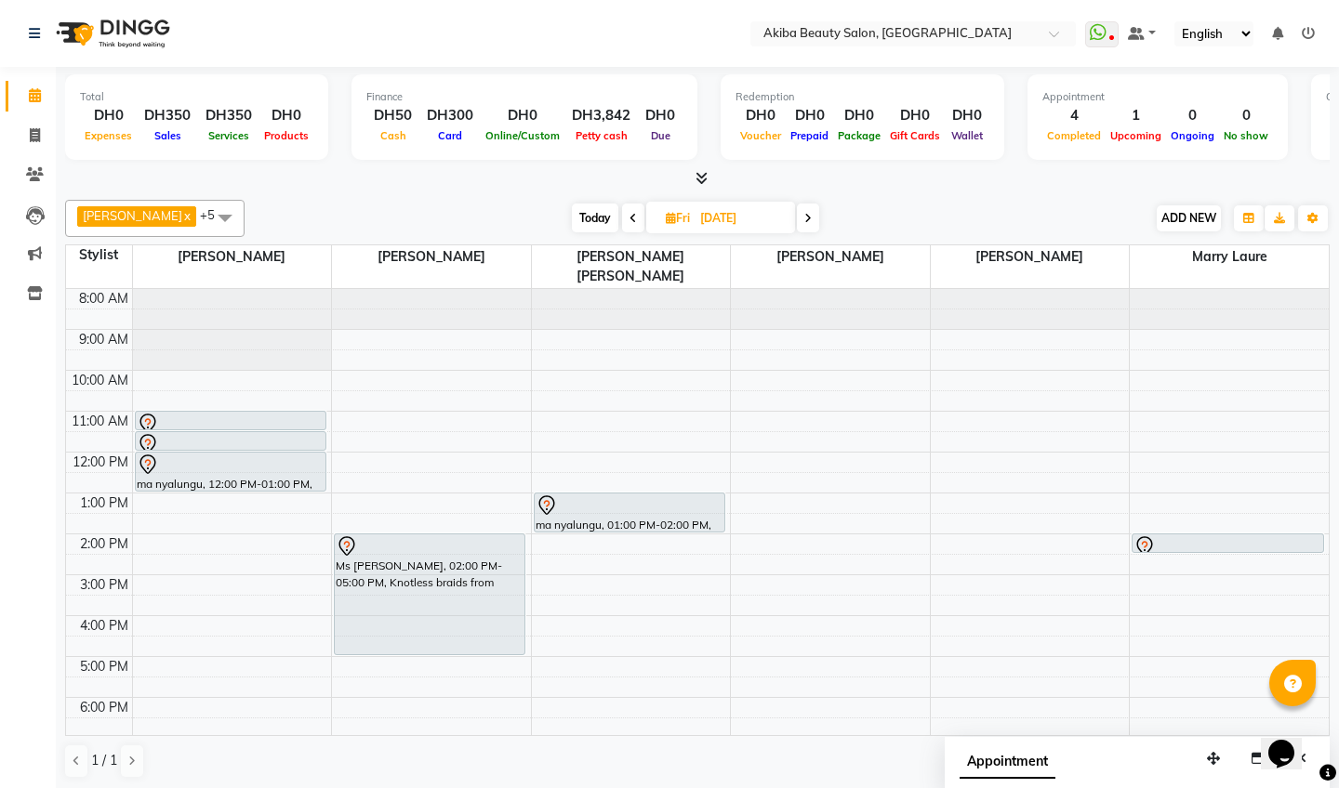
click at [1172, 217] on span "ADD NEW" at bounding box center [1188, 218] width 55 height 14
click at [1153, 258] on button "Add Appointment" at bounding box center [1146, 253] width 147 height 24
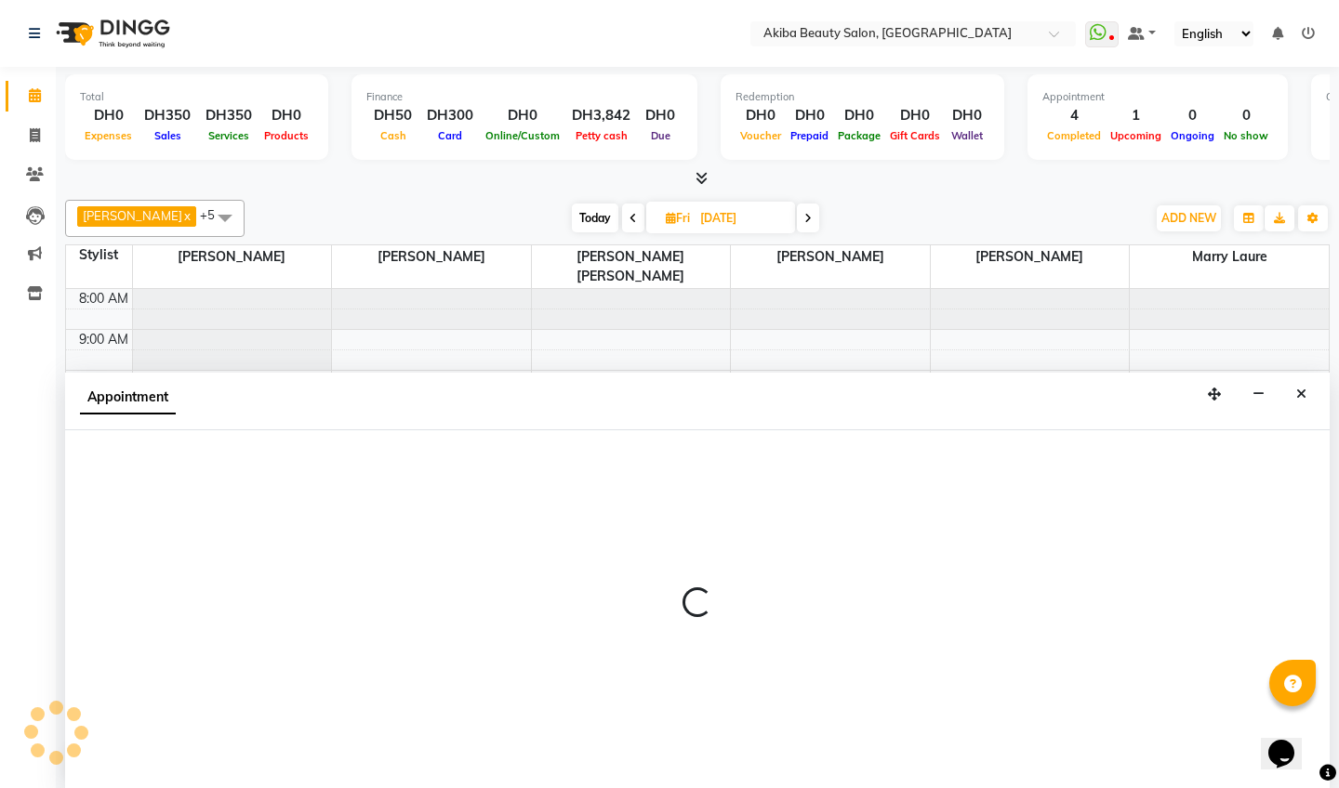
scroll to position [1, 0]
select select "tentative"
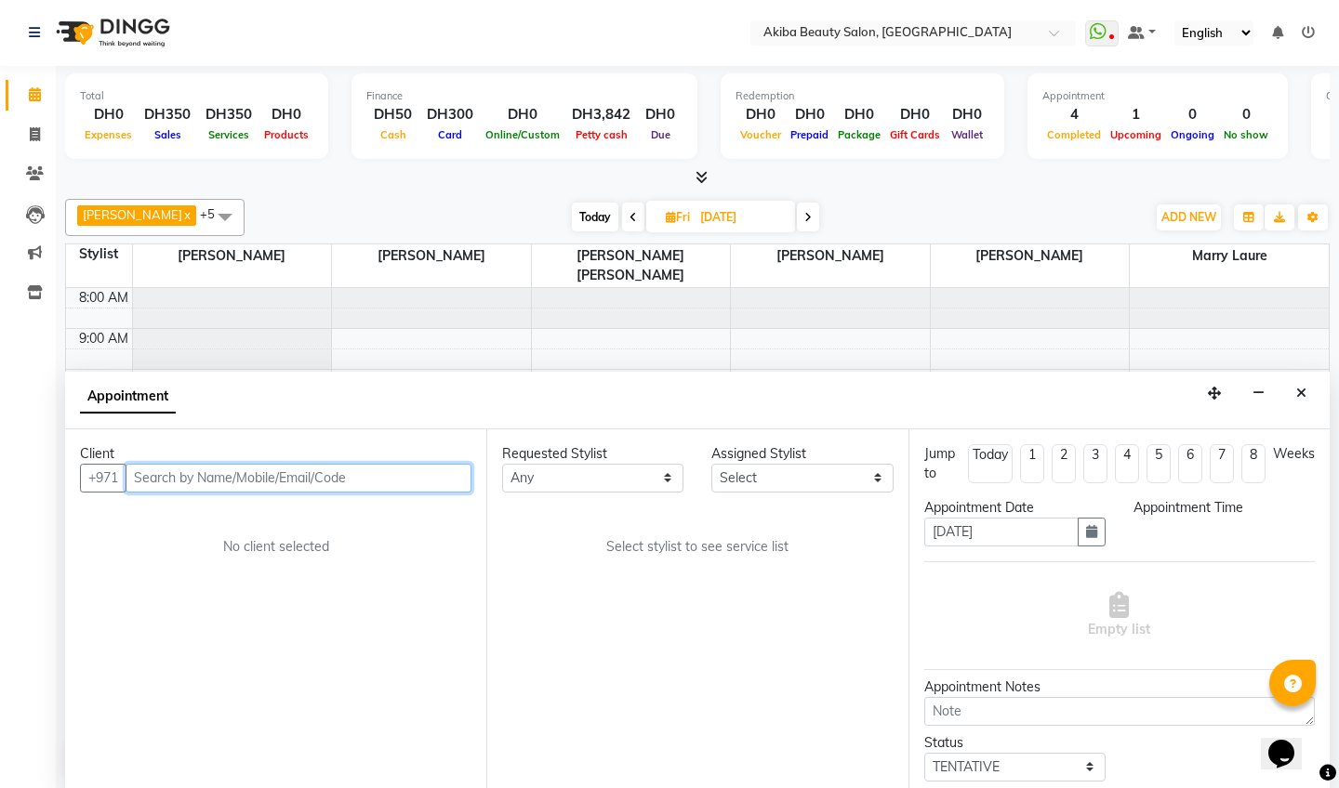
select select "540"
